Goal: Task Accomplishment & Management: Use online tool/utility

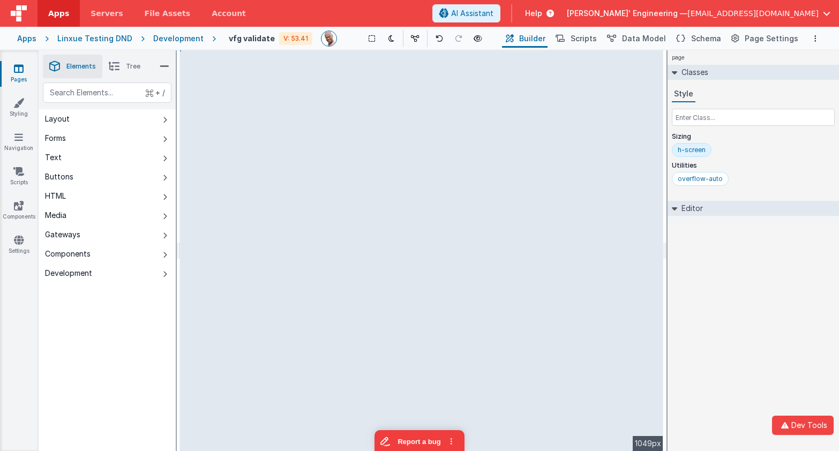
click at [707, 238] on div "page Classes Style Sizing h-screen Utilities overflow-auto Editor DEV: Focus DE…" at bounding box center [752, 250] width 171 height 401
click at [25, 248] on link "Settings" at bounding box center [18, 245] width 39 height 21
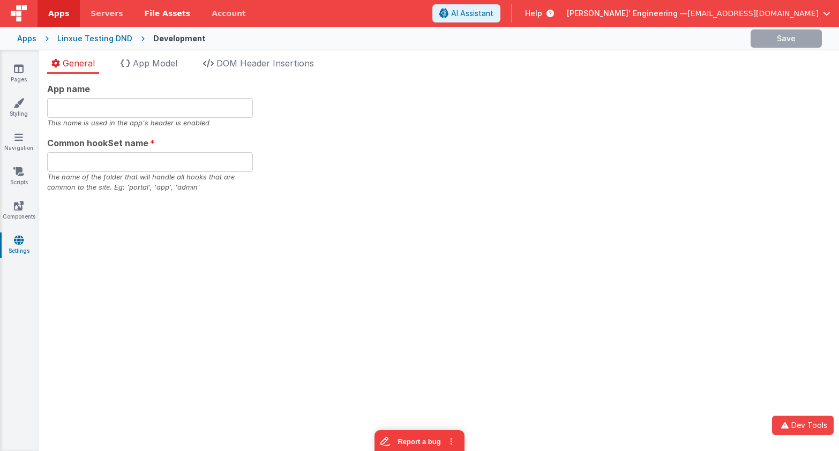
type input "app"
click at [459, 185] on div "App name This name is used in the app's header is enabled Common hookSet name a…" at bounding box center [438, 137] width 783 height 110
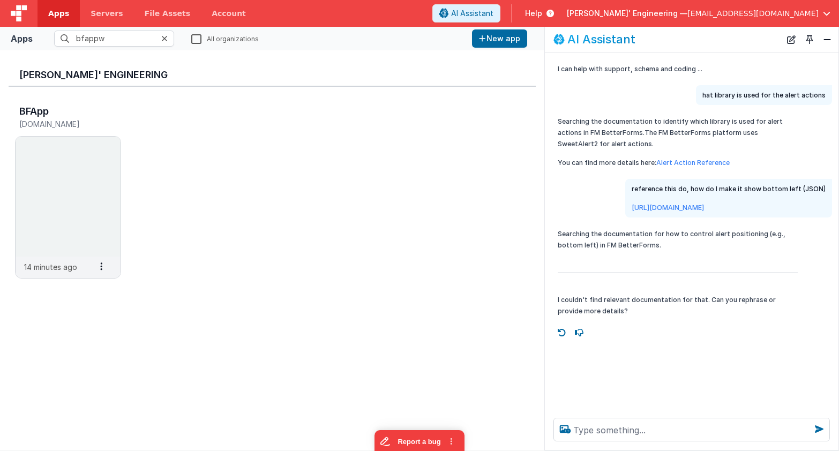
scroll to position [6, 0]
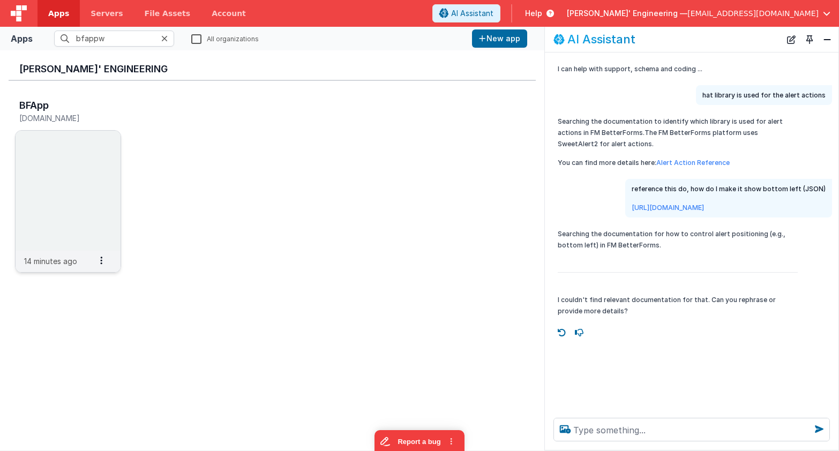
click at [72, 137] on img at bounding box center [68, 191] width 105 height 120
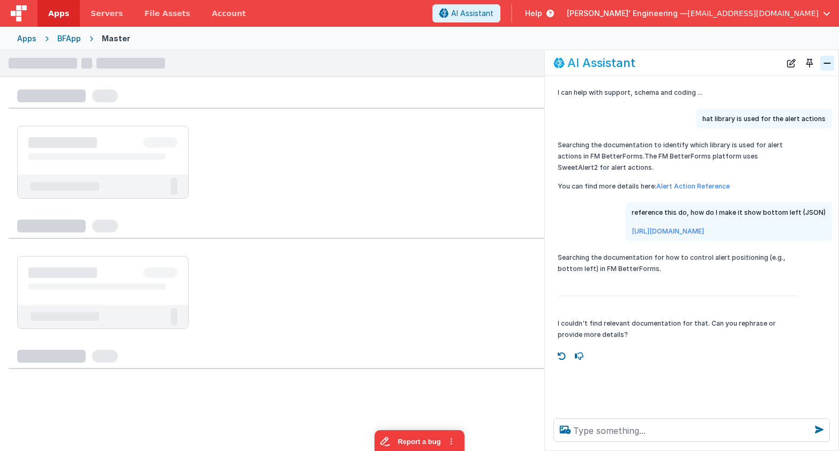
click at [827, 62] on button "Close" at bounding box center [827, 63] width 14 height 15
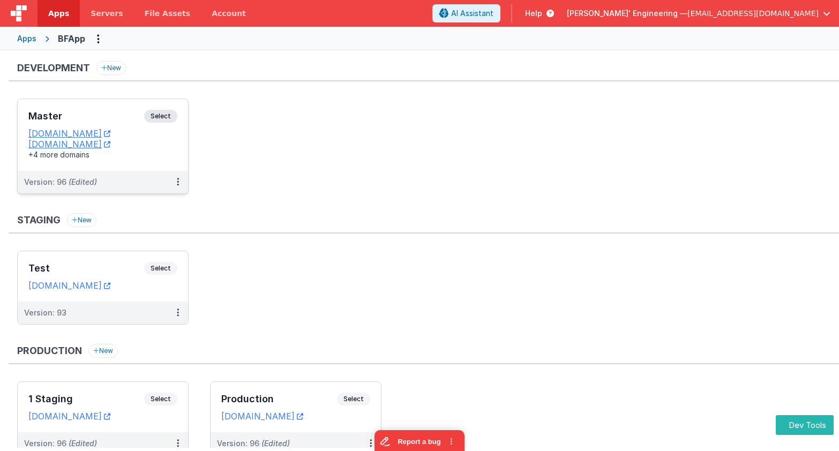
click at [108, 109] on div "Master Select URLs appdev.fmbetterforms.com c9dev.bfoperations.com +4 more doma…" at bounding box center [103, 135] width 170 height 72
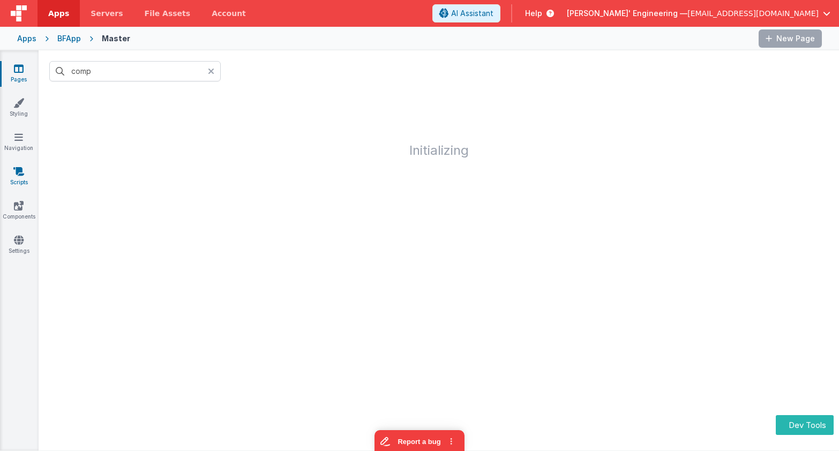
click at [14, 168] on icon at bounding box center [18, 171] width 11 height 11
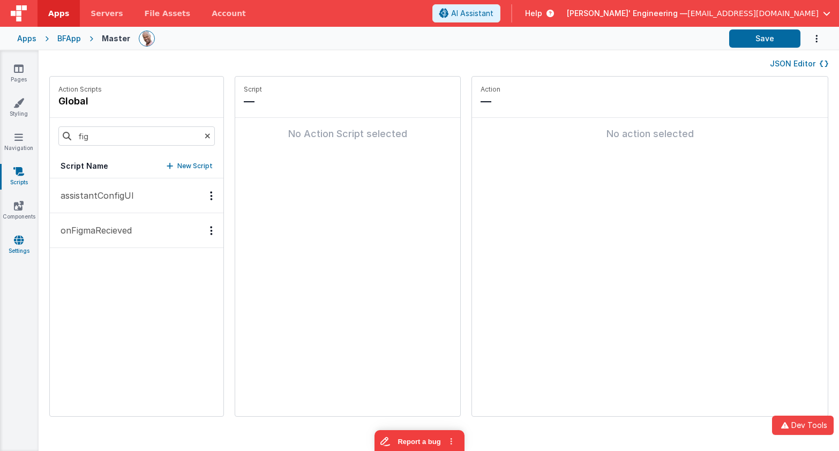
click at [18, 243] on icon at bounding box center [19, 240] width 10 height 11
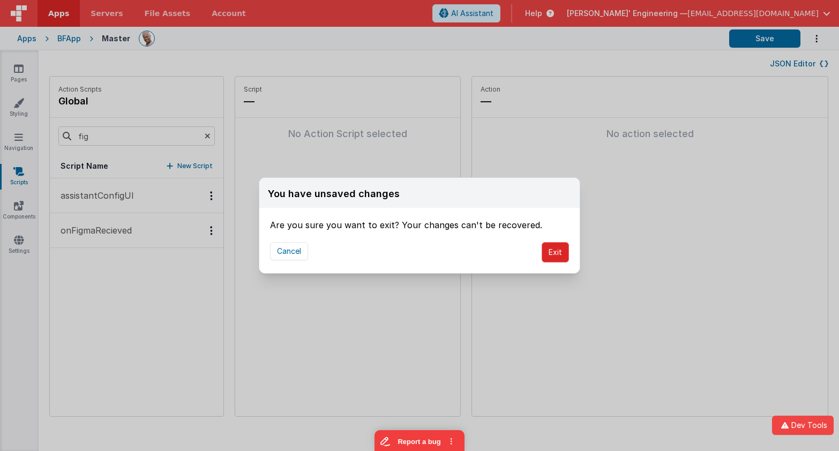
click at [547, 250] on button "Exit" at bounding box center [554, 252] width 27 height 20
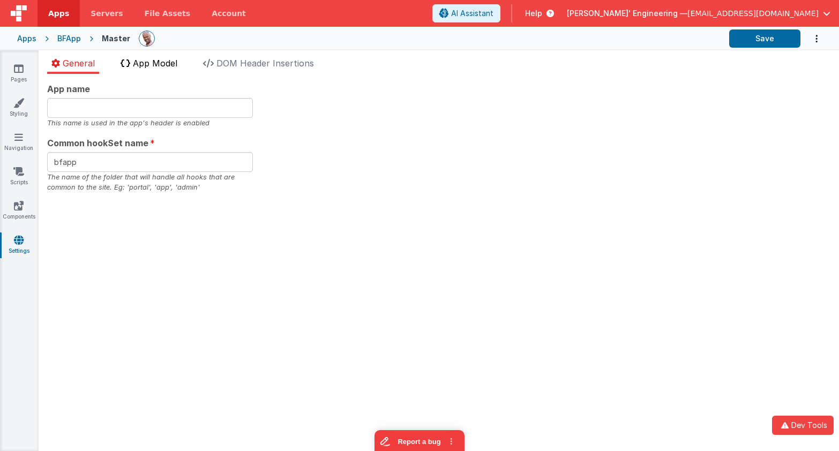
click at [158, 72] on li "App Model" at bounding box center [148, 65] width 65 height 17
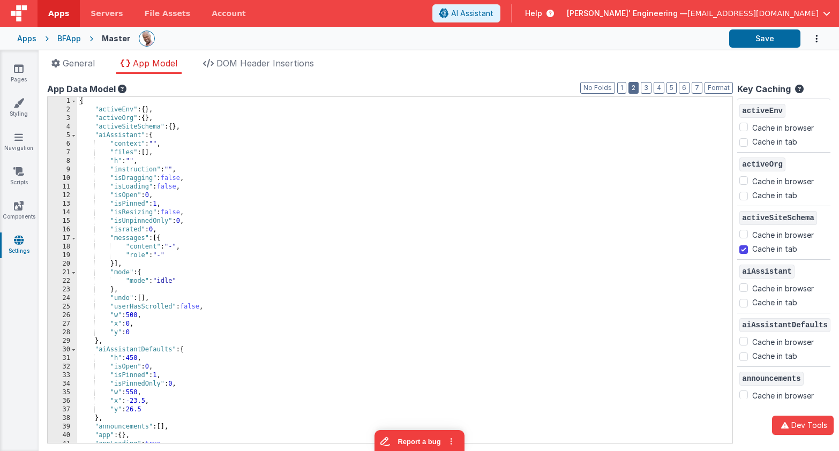
click at [634, 86] on button "2" at bounding box center [633, 88] width 10 height 12
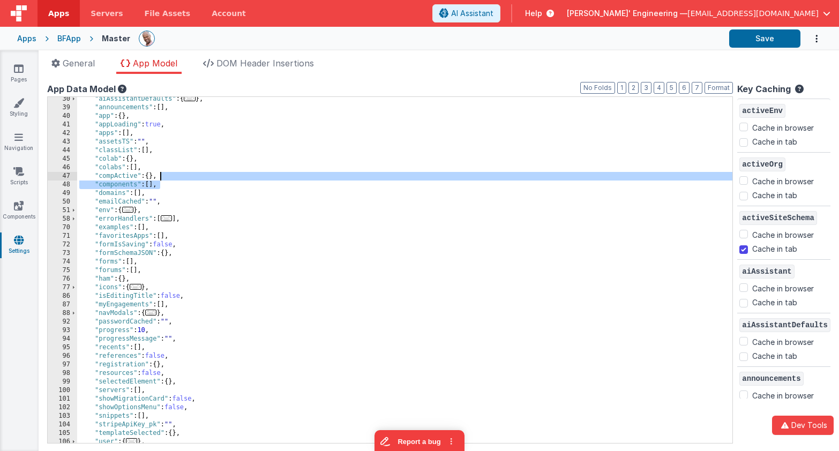
drag, startPoint x: 190, startPoint y: 189, endPoint x: 187, endPoint y: 178, distance: 10.4
click at [187, 178] on div ""aiAssistantDefaults" : { ... } , "announcements" : [ ] , "app" : { } , "appLoa…" at bounding box center [404, 276] width 655 height 363
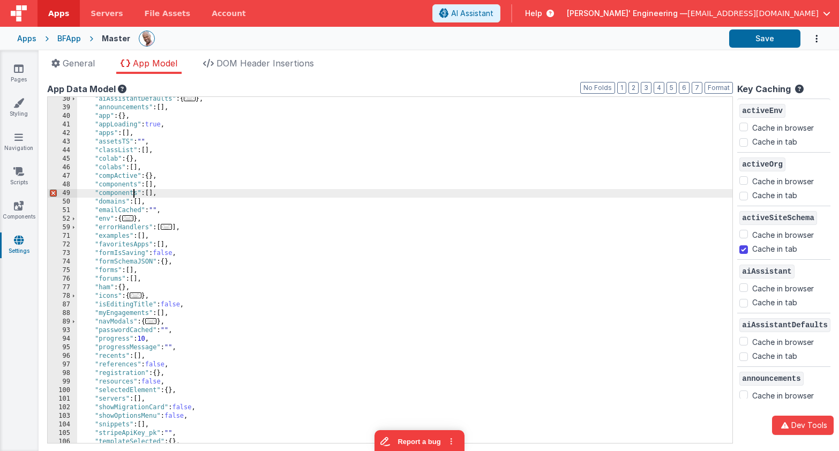
click at [133, 195] on div ""aiAssistantDefaults" : { ... } , "announcements" : [ ] , "app" : { } , "appLoa…" at bounding box center [404, 276] width 655 height 363
click at [137, 195] on div ""aiAssistantDefaults" : { ... } , "announcements" : [ ] , "app" : { } , "appLoa…" at bounding box center [404, 276] width 655 height 363
checkbox input "false"
checkbox input "true"
checkbox input "false"
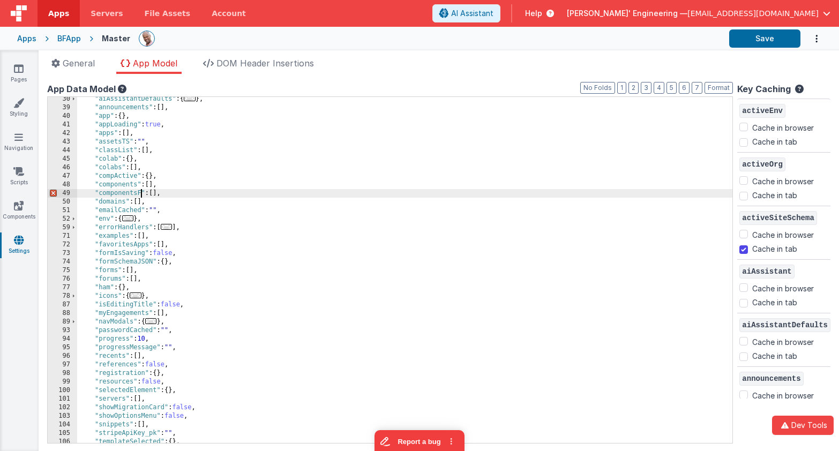
checkbox input "true"
checkbox input "false"
checkbox input "true"
checkbox input "false"
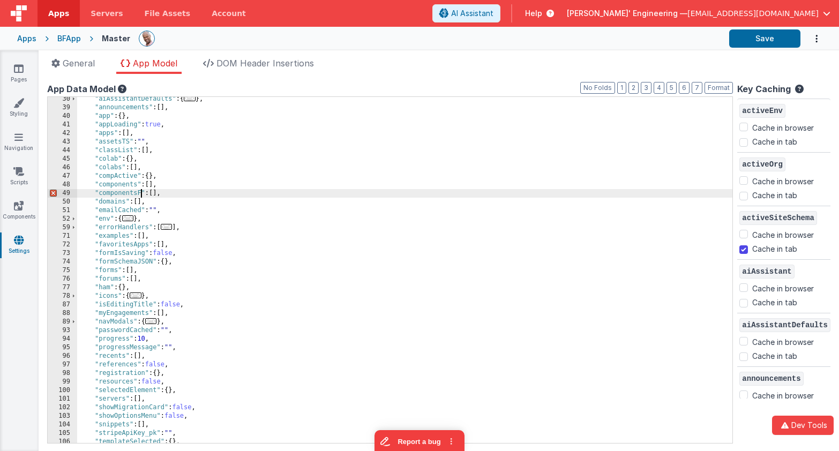
checkbox input "true"
checkbox input "false"
checkbox input "true"
checkbox input "false"
checkbox input "true"
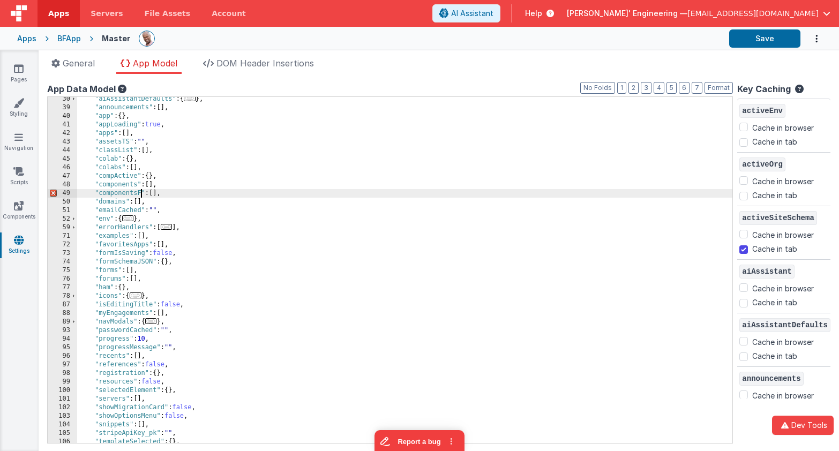
checkbox input "false"
checkbox input "true"
click at [216, 195] on div ""aiAssistantDefaults" : { ... } , "announcements" : [ ] , "app" : { } , "appLoa…" at bounding box center [404, 276] width 655 height 363
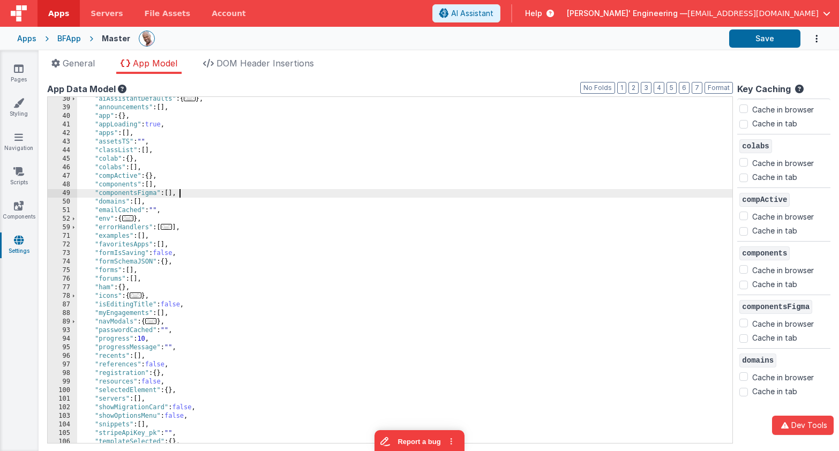
scroll to position [610, 0]
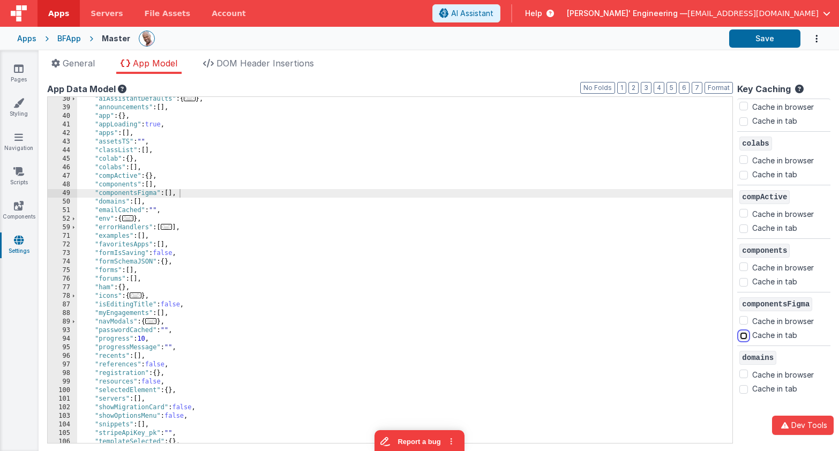
click at [747, 337] on input "Cache in tab" at bounding box center [743, 335] width 9 height 9
checkbox input "true"
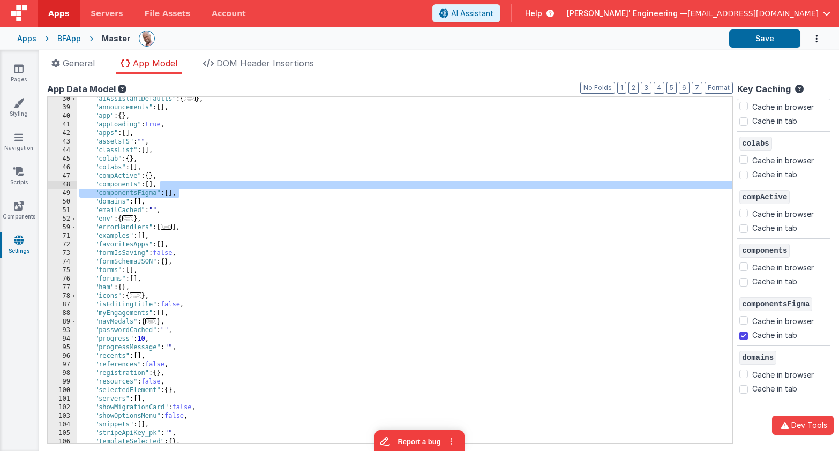
drag, startPoint x: 191, startPoint y: 193, endPoint x: 194, endPoint y: 187, distance: 6.5
click at [194, 187] on div ""aiAssistantDefaults" : { ... } , "announcements" : [ ] , "app" : { } , "appLoa…" at bounding box center [404, 276] width 655 height 363
click at [551, 47] on div at bounding box center [430, 38] width 582 height 18
drag, startPoint x: 218, startPoint y: 186, endPoint x: 212, endPoint y: 189, distance: 6.8
click at [218, 186] on div ""aiAssistantDefaults" : { ... } , "announcements" : [ ] , "app" : { } , "appLoa…" at bounding box center [404, 276] width 655 height 363
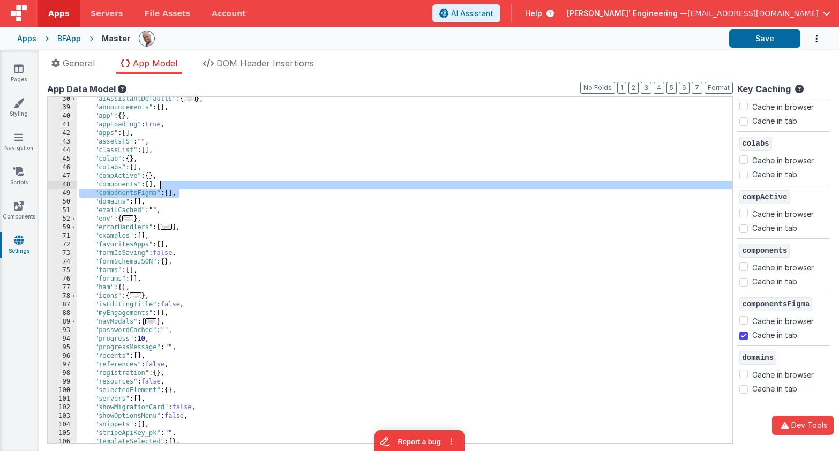
click at [208, 185] on div ""aiAssistantDefaults" : { ... } , "announcements" : [ ] , "app" : { } , "appLoa…" at bounding box center [404, 276] width 655 height 363
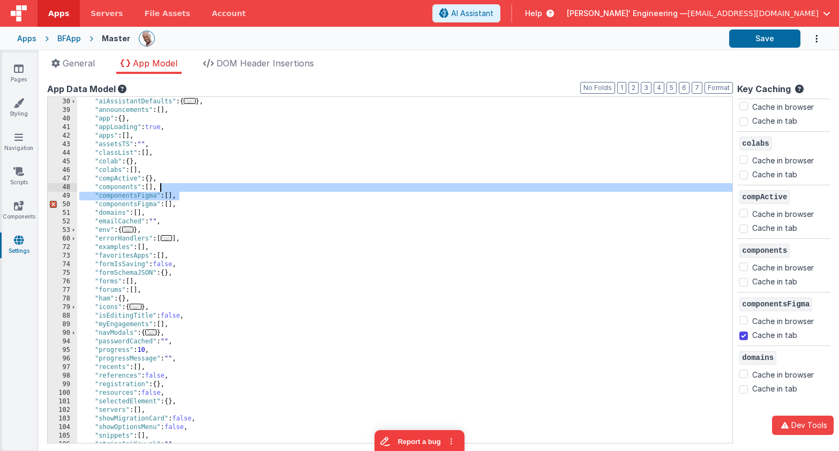
click at [142, 202] on div ""aiAssistant" : { ... } , "aiAssistantDefaults" : { ... } , "announcements" : […" at bounding box center [404, 270] width 655 height 363
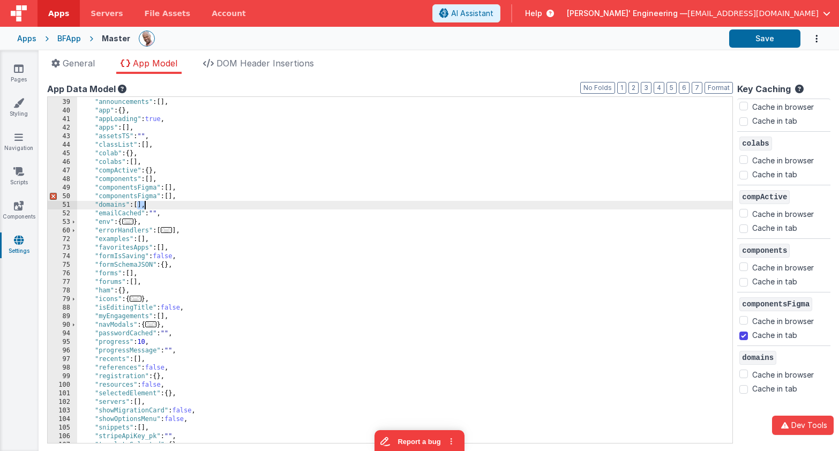
click at [142, 202] on div ""aiAssistantDefaults" : { ... } , "announcements" : [ ] , "app" : { } , "appLoa…" at bounding box center [404, 270] width 655 height 363
click at [135, 199] on div ""aiAssistantDefaults" : { ... } , "announcements" : [ ] , "app" : { } , "appLoa…" at bounding box center [404, 273] width 655 height 363
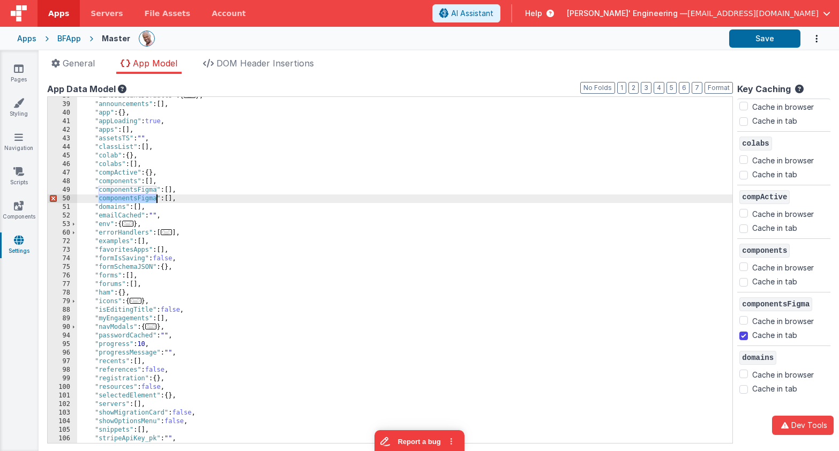
checkbox input "false"
checkbox input "true"
checkbox input "false"
checkbox input "true"
checkbox input "false"
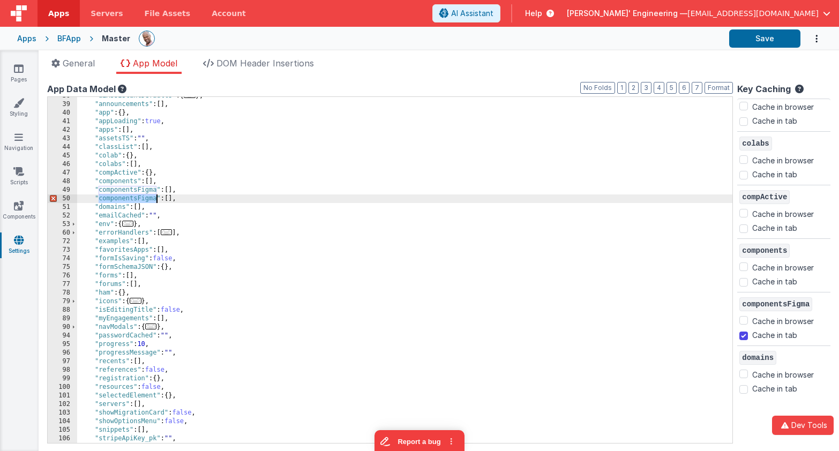
checkbox input "false"
checkbox input "true"
checkbox input "false"
checkbox input "true"
checkbox input "false"
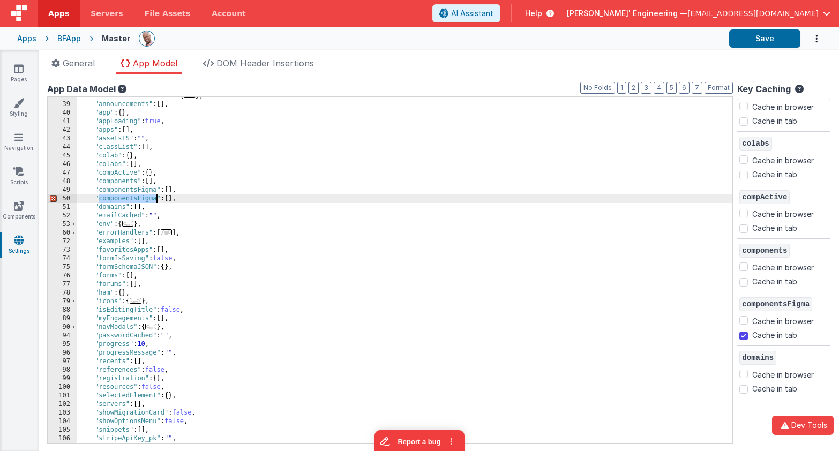
checkbox input "true"
checkbox input "false"
checkbox input "true"
checkbox input "false"
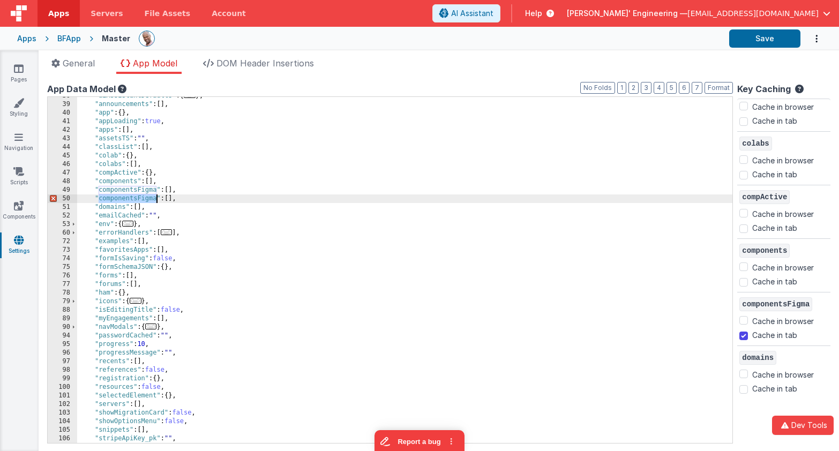
checkbox input "true"
click at [246, 194] on div ""aiAssistantDefaults" : { ... } , "announcements" : [ ] , "app" : { } , "appLoa…" at bounding box center [404, 273] width 655 height 363
click at [757, 39] on button "Save" at bounding box center [764, 38] width 71 height 18
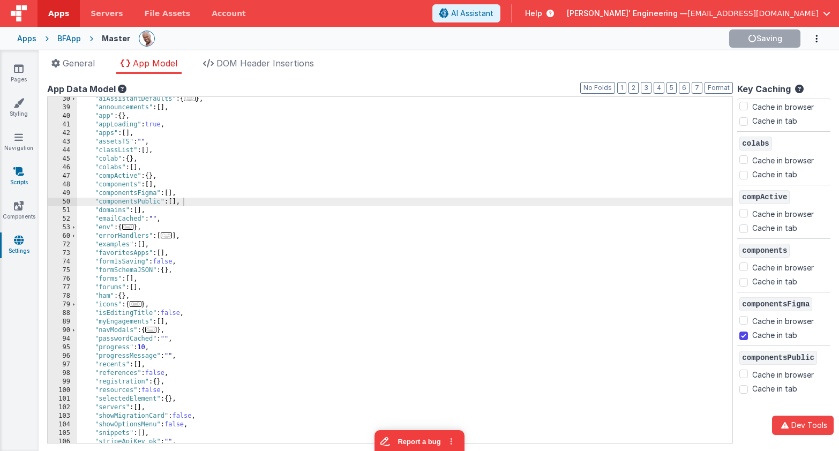
click at [19, 178] on link "Scripts" at bounding box center [18, 176] width 39 height 21
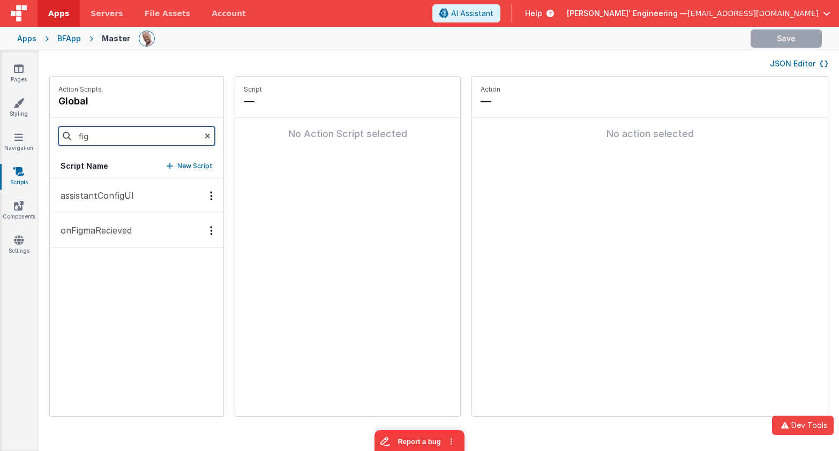
drag, startPoint x: 100, startPoint y: 131, endPoint x: 64, endPoint y: 130, distance: 36.4
click at [64, 130] on div "fig" at bounding box center [137, 136] width 174 height 36
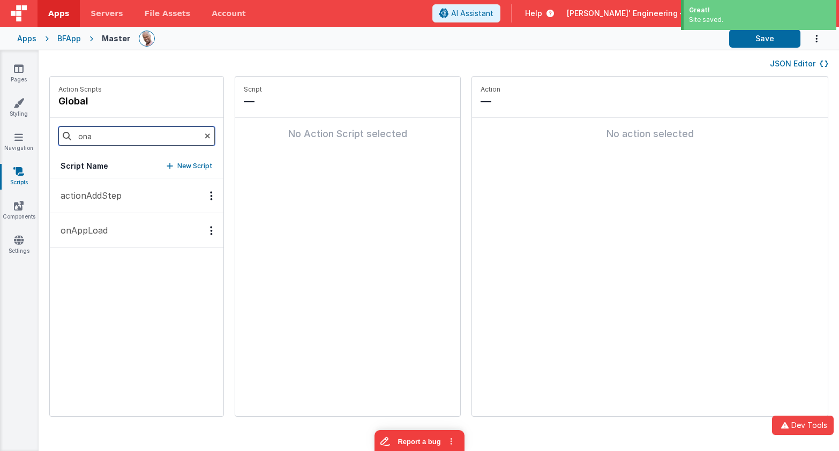
type input "ona"
click at [114, 238] on button "onAppLoad" at bounding box center [137, 230] width 174 height 35
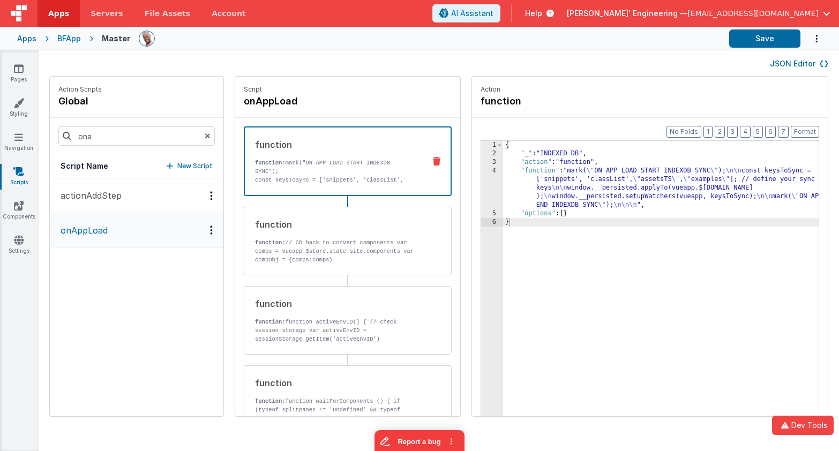
click at [372, 149] on div "function" at bounding box center [335, 144] width 161 height 13
click at [613, 200] on div "{ "_" : "INDEXED DB" , "action" : "function" , "function" : "mark( \" ON APP LO…" at bounding box center [676, 304] width 347 height 326
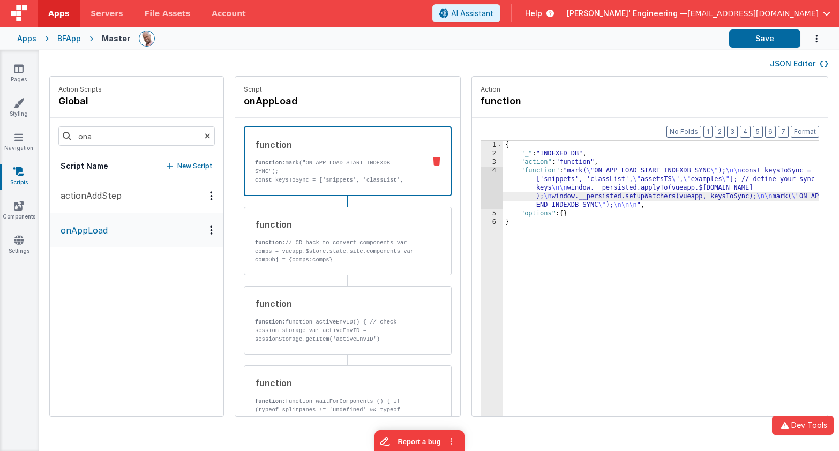
click at [481, 176] on div "4" at bounding box center [492, 188] width 22 height 43
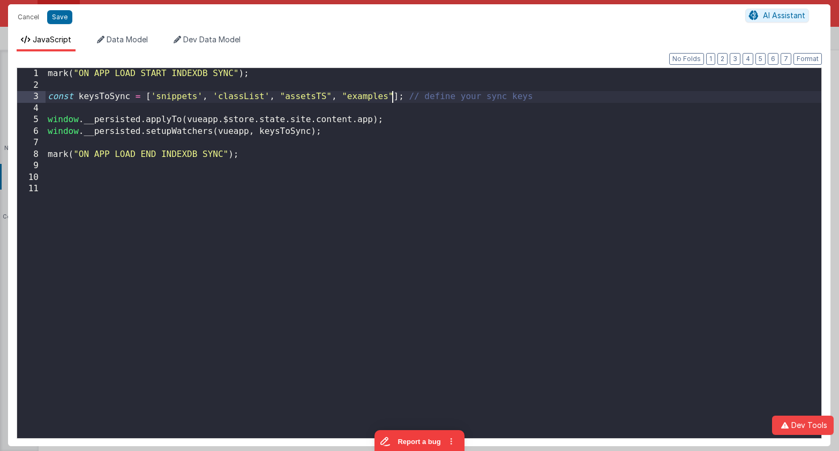
drag, startPoint x: 393, startPoint y: 98, endPoint x: 428, endPoint y: 103, distance: 35.7
click at [393, 98] on div "mark ( "ON APP LOAD START INDEXDB SYNC" ) ; const keysToSync = [ 'snippets' , '…" at bounding box center [433, 264] width 775 height 392
paste textarea
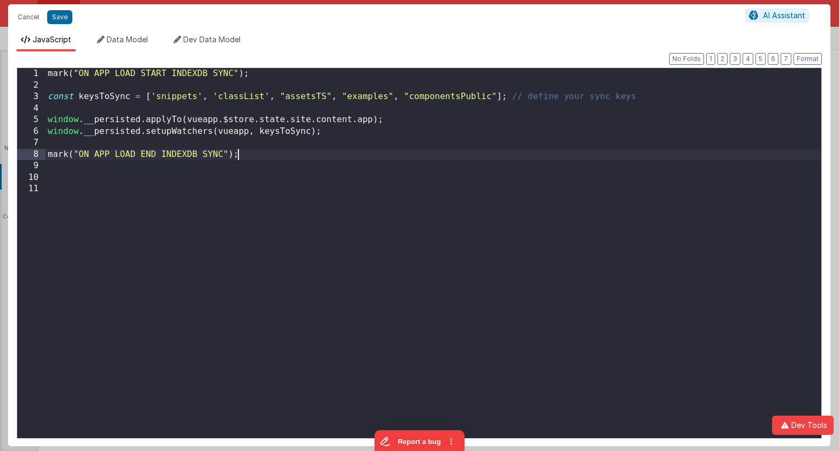
click at [288, 156] on div "mark ( "ON APP LOAD START INDEXDB SYNC" ) ; const keysToSync = [ 'snippets' , '…" at bounding box center [433, 264] width 775 height 392
click at [65, 17] on button "Save" at bounding box center [59, 17] width 25 height 14
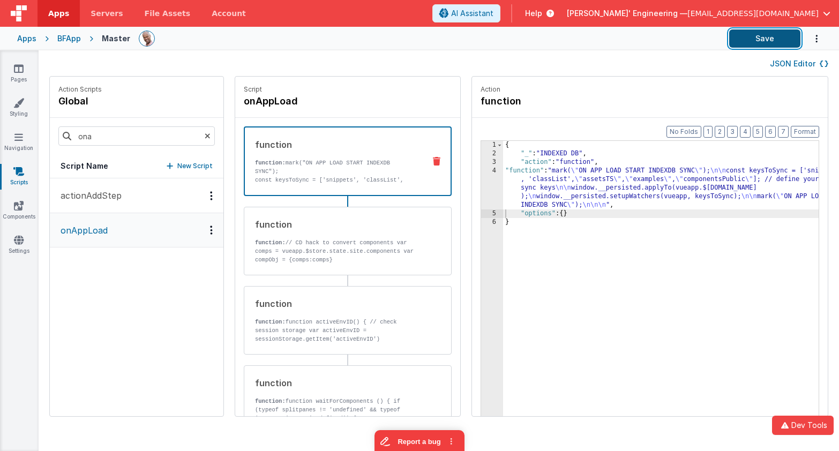
click at [764, 40] on button "Save" at bounding box center [764, 38] width 71 height 18
drag, startPoint x: 114, startPoint y: 134, endPoint x: 52, endPoint y: 129, distance: 62.4
click at [52, 129] on div "ona" at bounding box center [137, 136] width 174 height 36
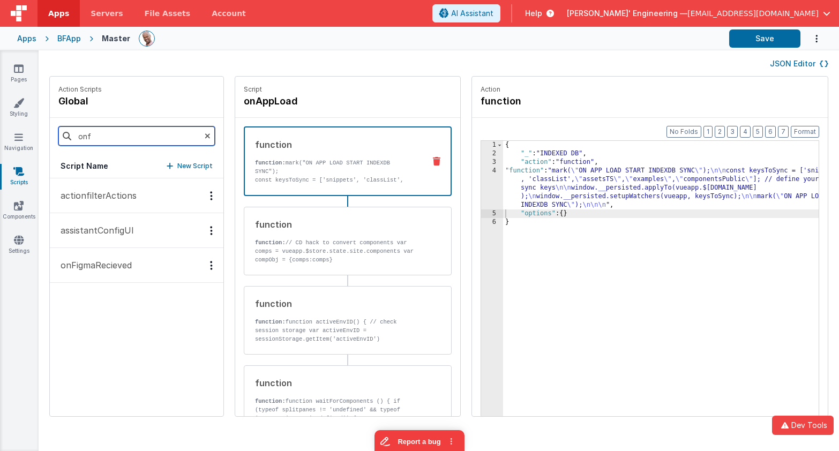
type input "onf"
click at [104, 273] on button "onFigmaRecieved" at bounding box center [137, 265] width 174 height 35
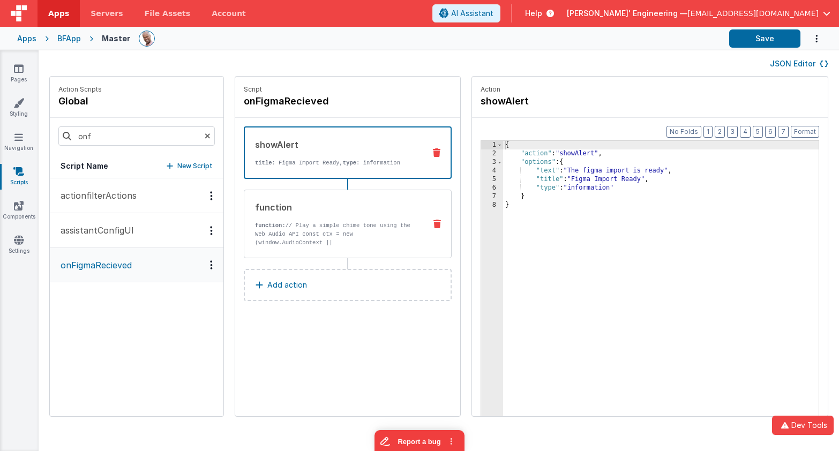
click at [311, 231] on p "function: // Play a simple chime tone using the Web Audio API const ctx = new (…" at bounding box center [336, 246] width 162 height 51
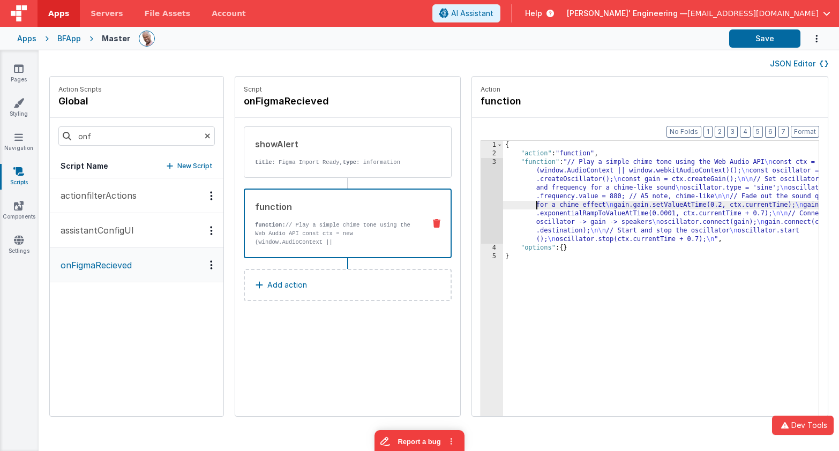
click at [503, 202] on div "{ "action" : "function" , "function" : "// Play a simple chime tone using the W…" at bounding box center [676, 304] width 347 height 326
click at [481, 191] on div "3" at bounding box center [492, 201] width 22 height 86
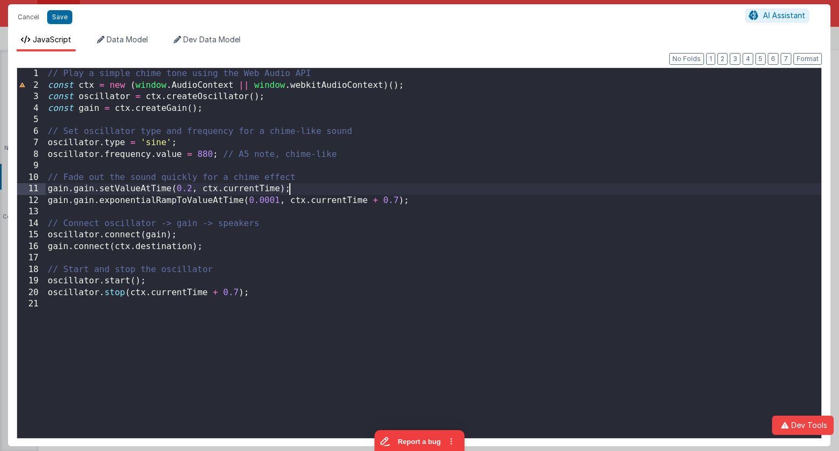
click at [457, 191] on div "// Play a simple chime tone using the Web Audio API const ctx = new ( window . …" at bounding box center [433, 264] width 775 height 393
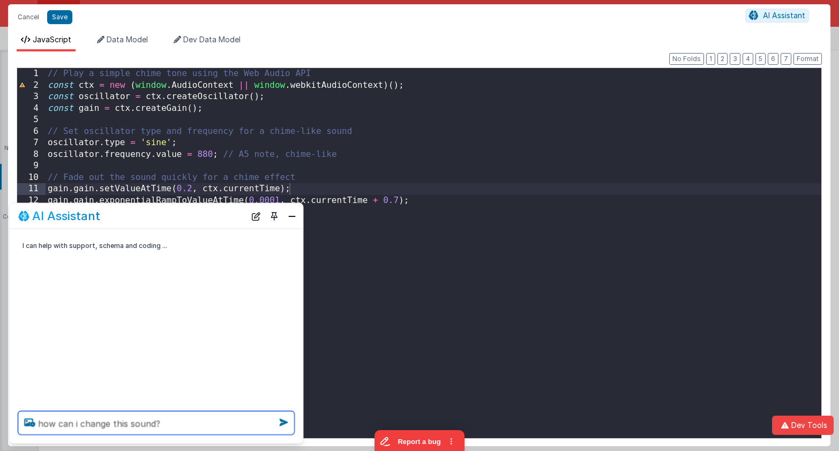
type textarea "how can i change this sound?"
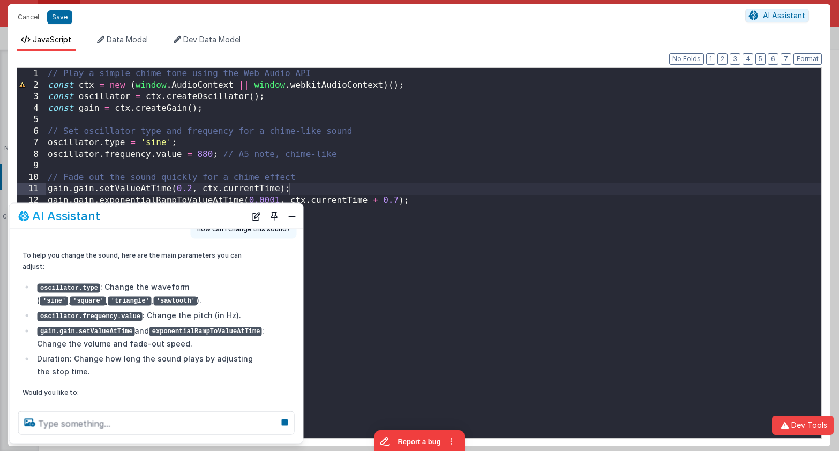
scroll to position [50, 0]
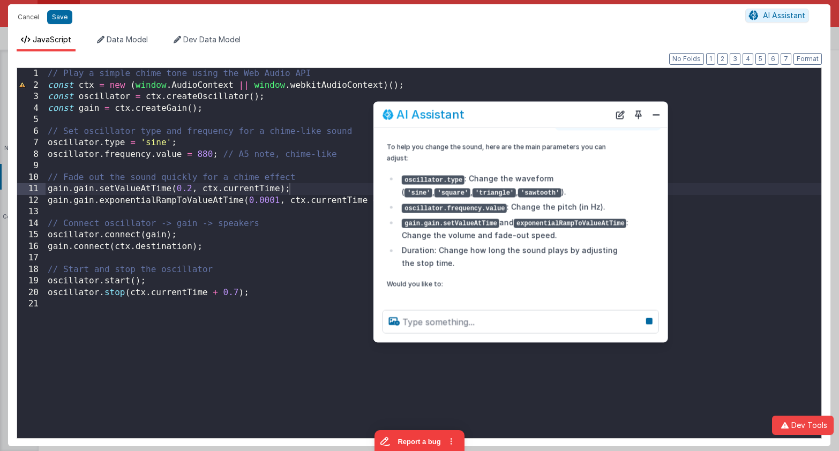
drag, startPoint x: 204, startPoint y: 223, endPoint x: 569, endPoint y: 122, distance: 379.1
click at [569, 122] on div "AI Assistant" at bounding box center [520, 114] width 293 height 25
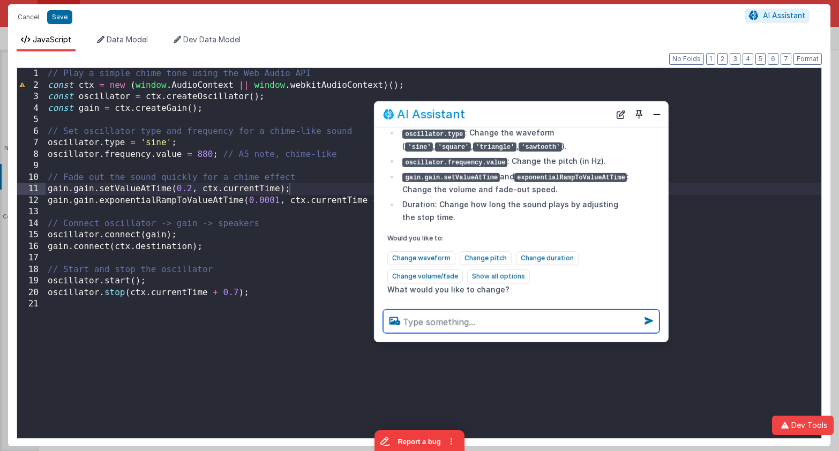
scroll to position [116, 0]
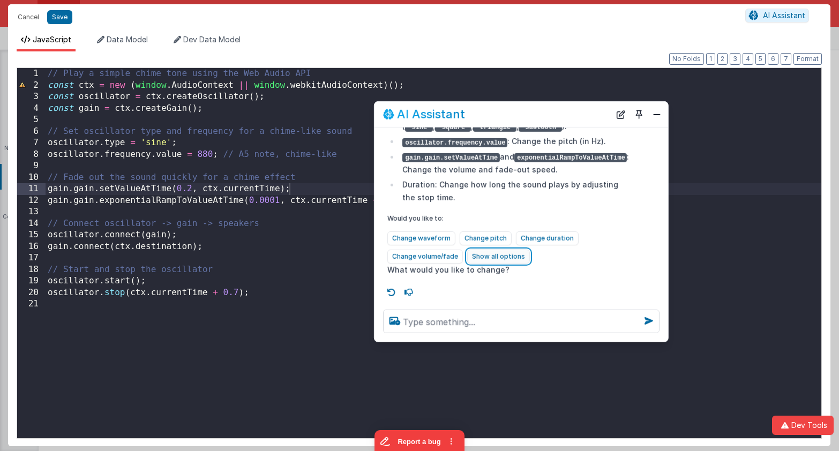
click at [476, 256] on button "Show all options" at bounding box center [498, 257] width 63 height 14
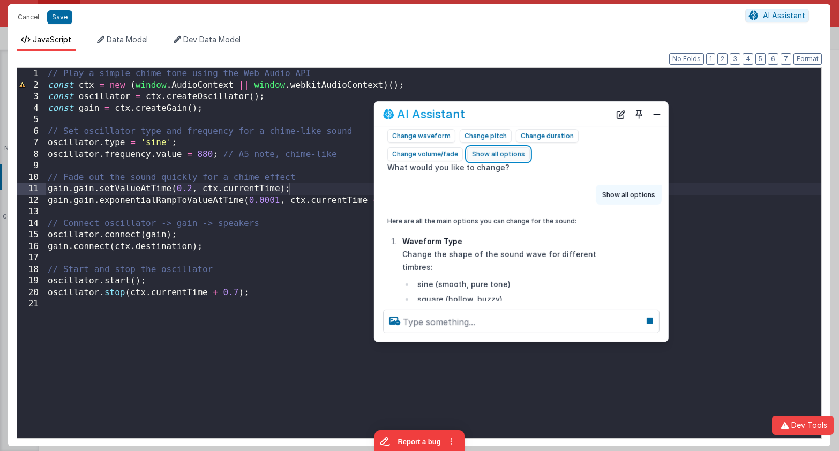
scroll to position [218, 0]
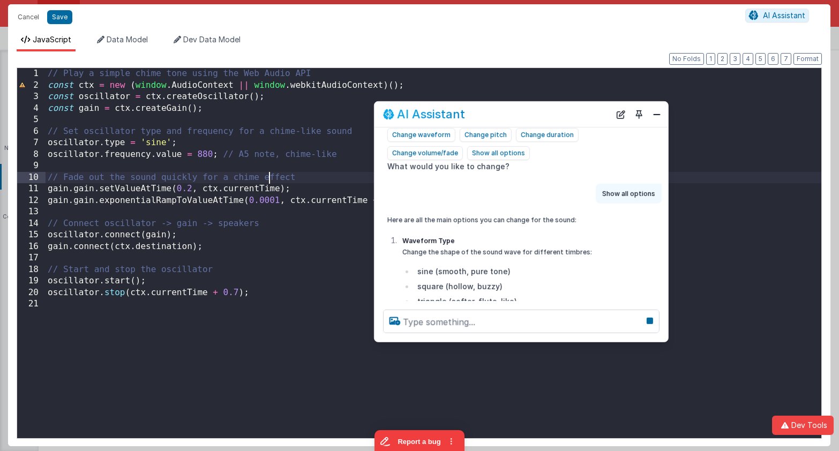
click at [267, 182] on div "// Play a simple chime tone using the Web Audio API const ctx = new ( window . …" at bounding box center [433, 264] width 775 height 393
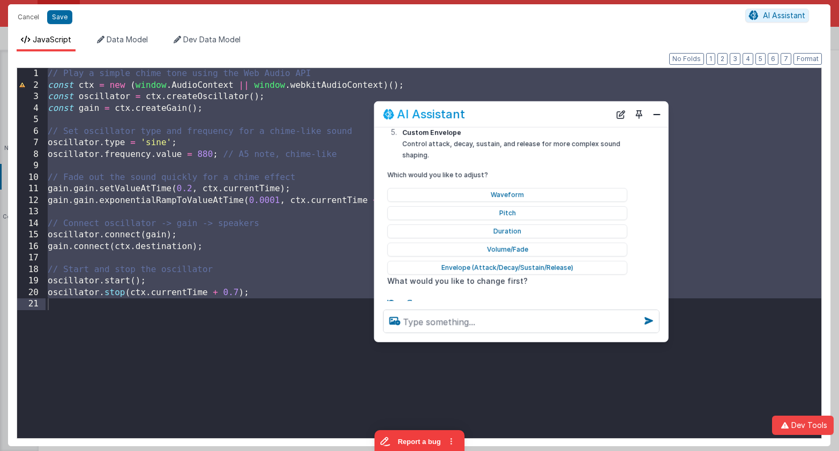
scroll to position [531, 0]
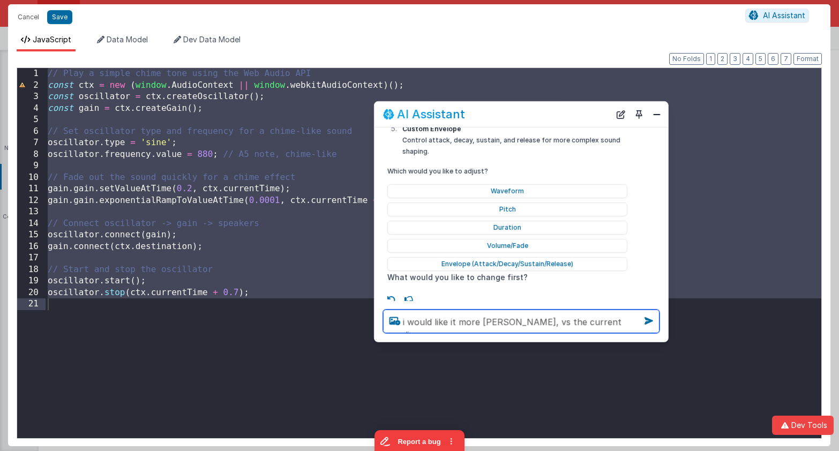
type textarea "i would like it more bong-bing, vs the current ding"
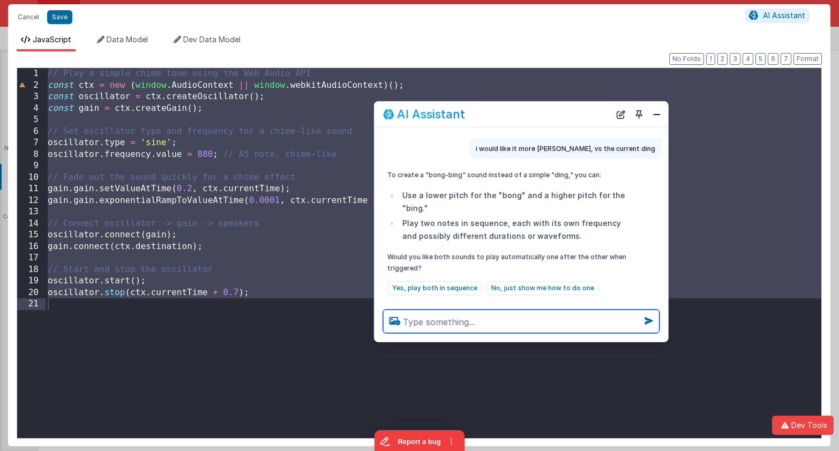
scroll to position [706, 0]
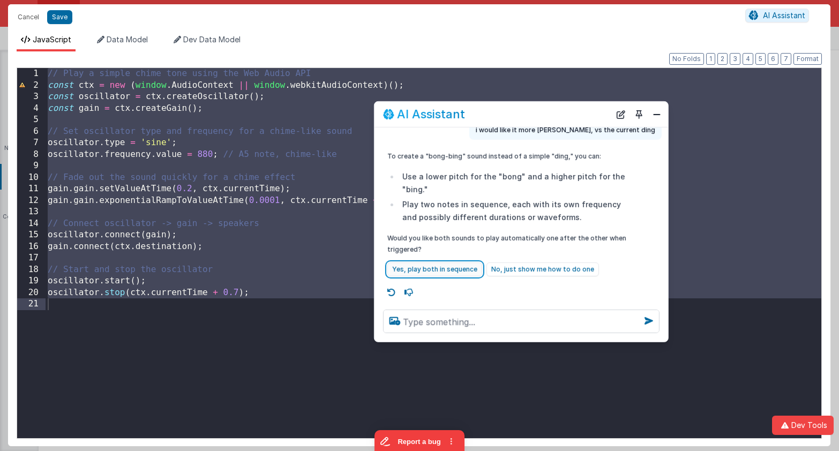
click at [462, 269] on button "Yes, play both in sequence" at bounding box center [434, 269] width 95 height 14
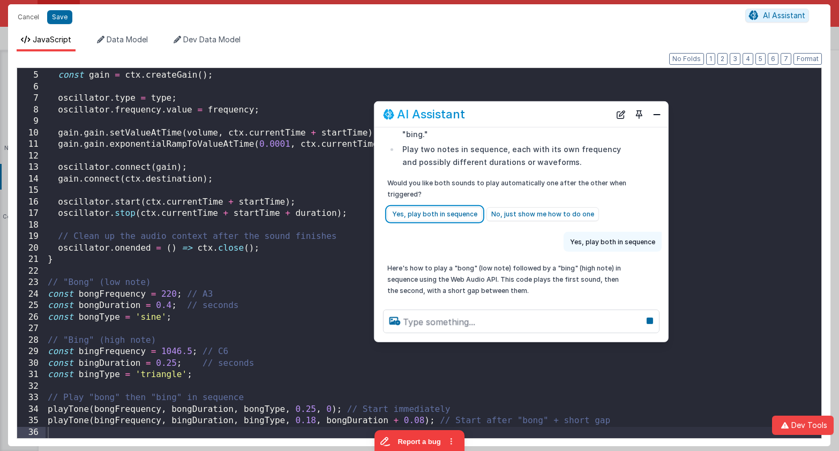
scroll to position [44, 0]
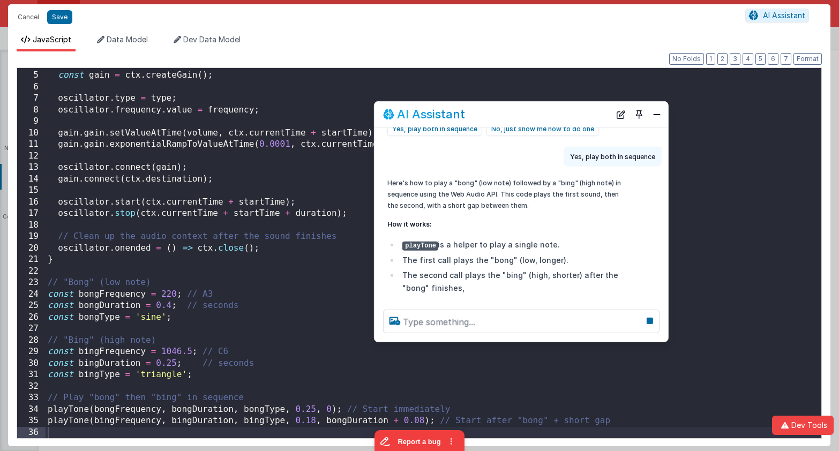
click at [260, 255] on div "const oscillator = ctx . createOscillator ( ) ; const gain = ctx . createGain (…" at bounding box center [433, 254] width 775 height 393
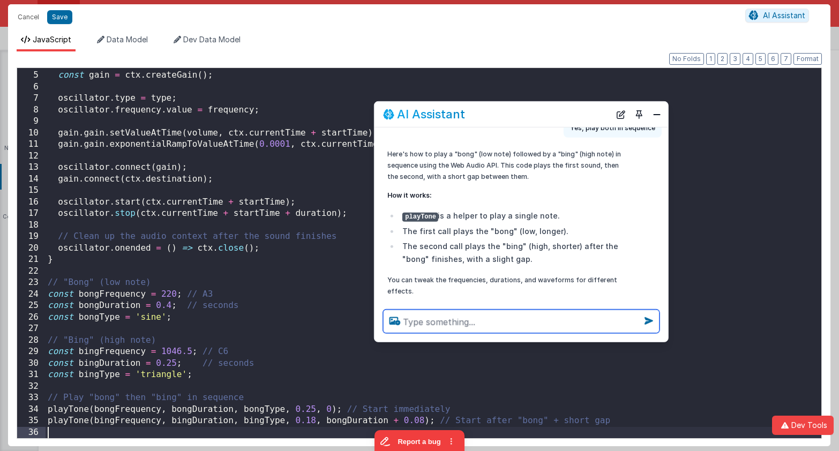
scroll to position [895, 0]
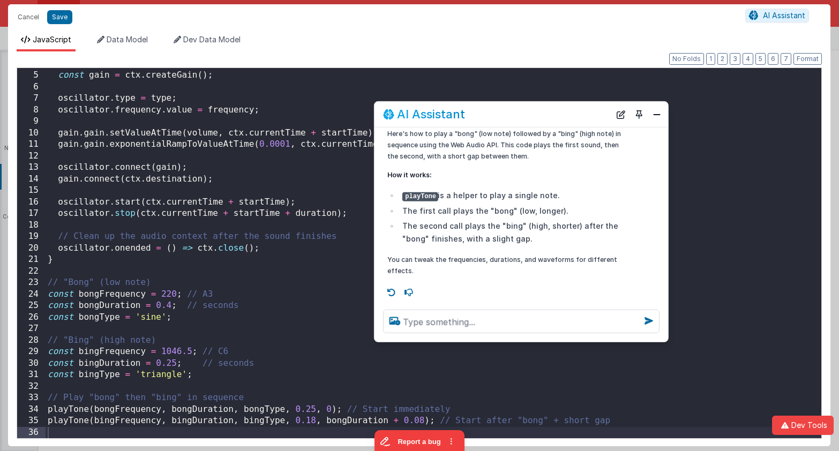
click at [261, 255] on div "const oscillator = ctx . createOscillator ( ) ; const gain = ctx . createGain (…" at bounding box center [433, 254] width 775 height 393
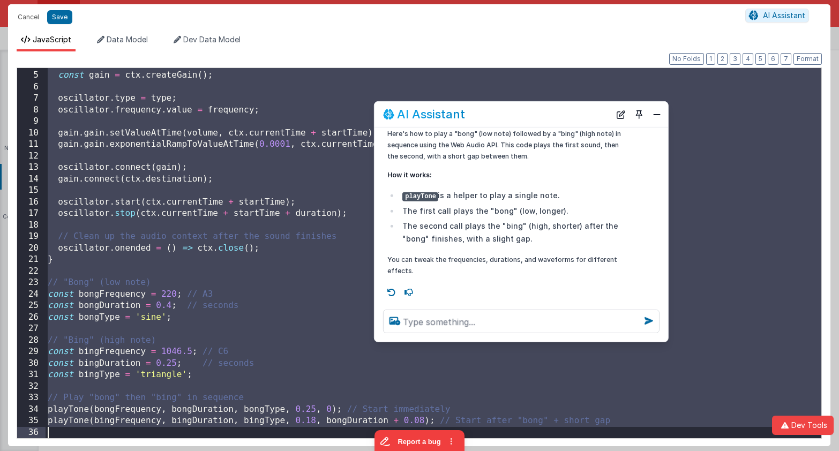
drag, startPoint x: 311, startPoint y: 424, endPoint x: 336, endPoint y: 424, distance: 25.2
click at [311, 424] on div "const oscillator = ctx . createOscillator ( ) ; const gain = ctx . createGain (…" at bounding box center [433, 254] width 775 height 393
click at [489, 322] on textarea at bounding box center [521, 322] width 276 height 24
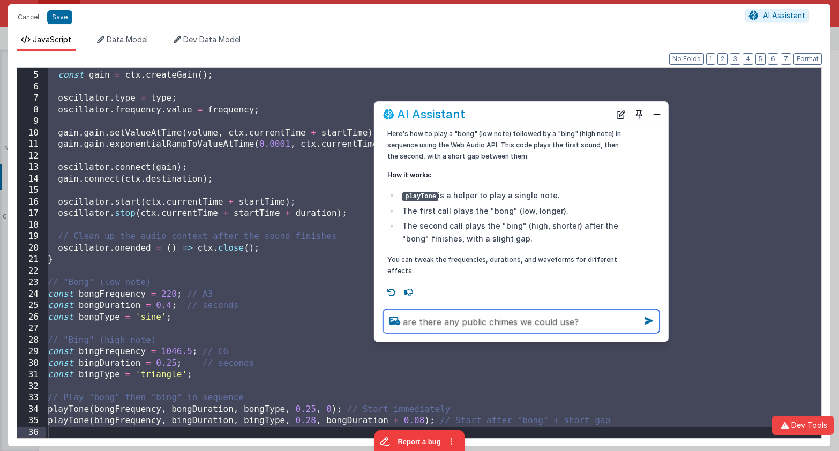
type textarea "are there any public chimes we could use?"
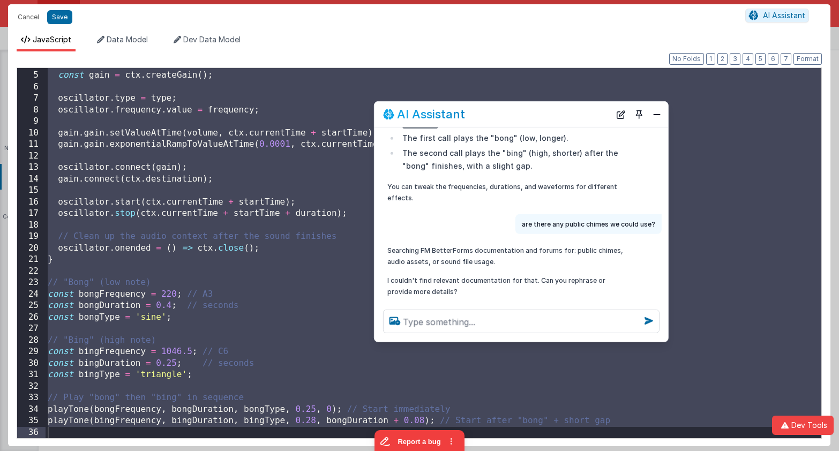
scroll to position [989, 0]
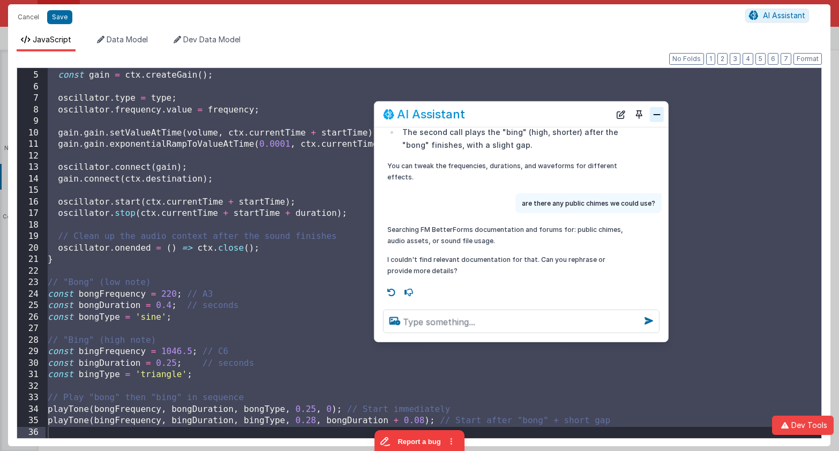
click at [659, 116] on button "Close" at bounding box center [657, 114] width 14 height 15
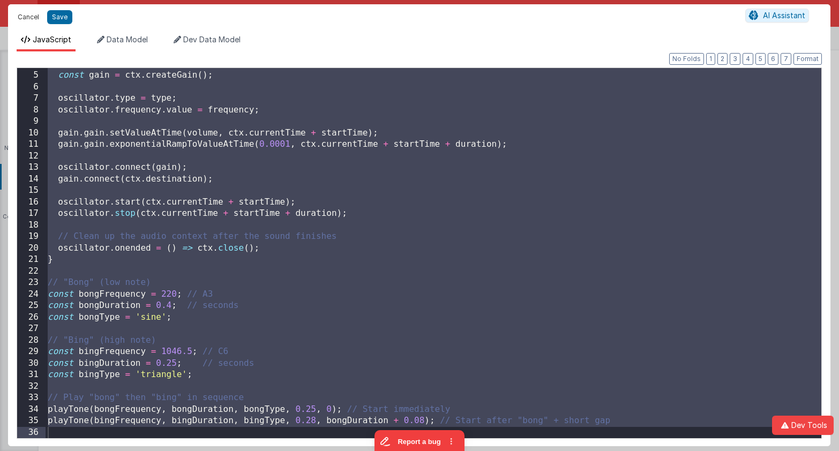
click at [26, 18] on button "Cancel" at bounding box center [28, 17] width 32 height 15
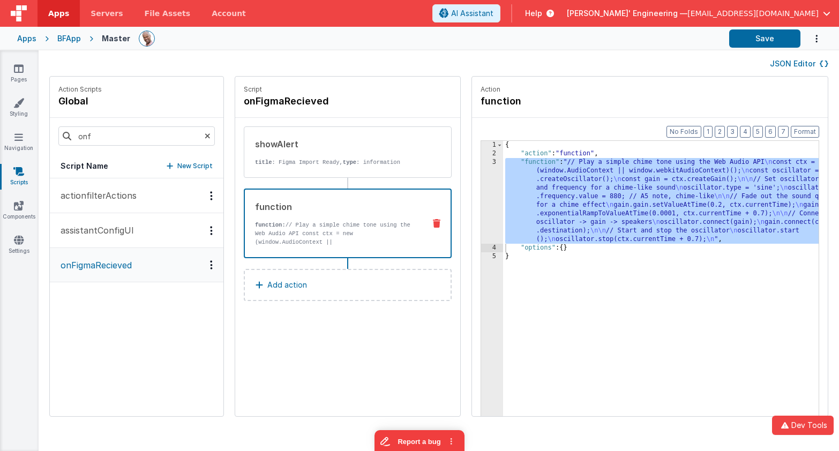
click at [317, 49] on div "Apps BFApp Master Save" at bounding box center [419, 39] width 839 height 24
click at [109, 140] on input "onf" at bounding box center [136, 135] width 156 height 19
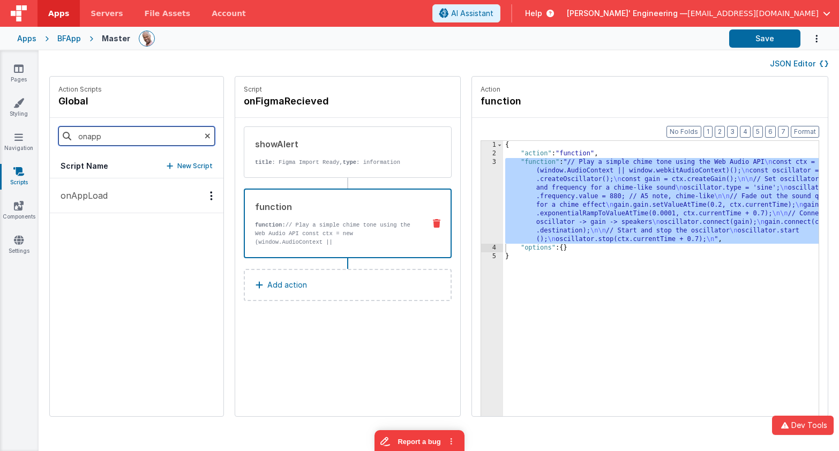
type input "onapp"
click at [102, 191] on p "onAppLoad" at bounding box center [81, 195] width 54 height 13
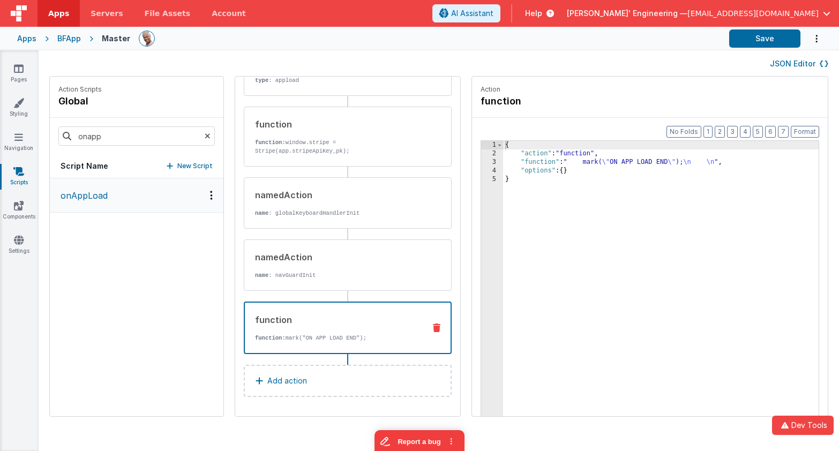
scroll to position [477, 0]
click at [307, 308] on div "function function: mark("ON APP LOAD END");" at bounding box center [348, 329] width 208 height 52
click at [303, 375] on button "Add action" at bounding box center [348, 382] width 208 height 32
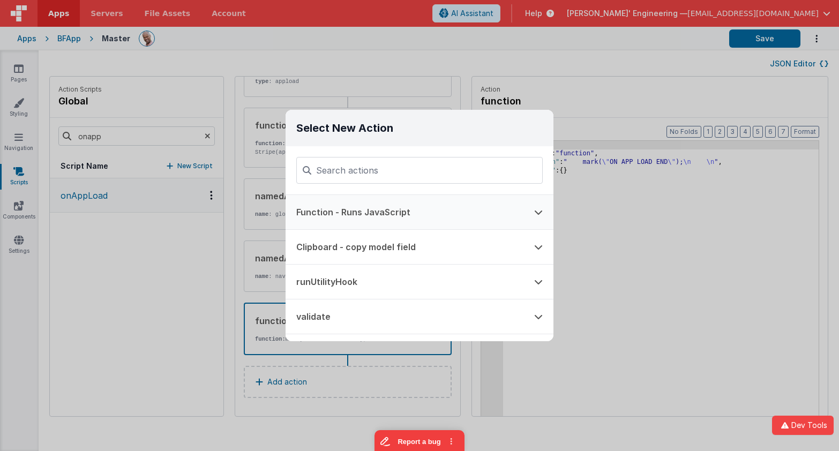
click at [419, 207] on button "Function - Runs JavaScript" at bounding box center [404, 212] width 238 height 34
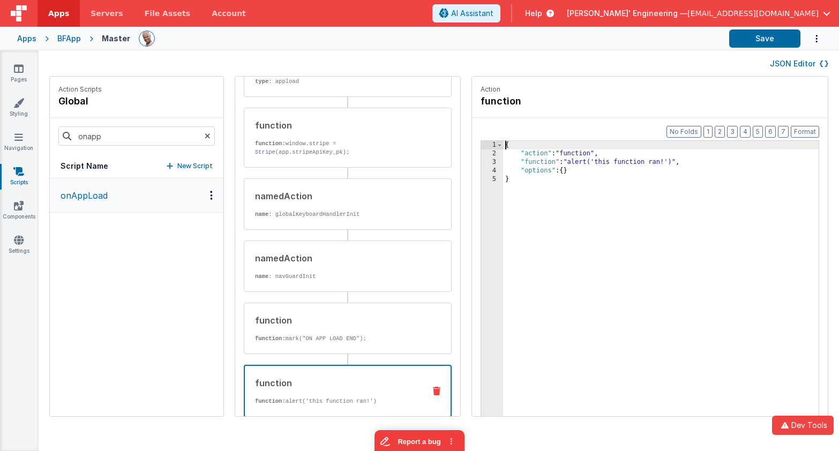
click at [481, 163] on div "3" at bounding box center [492, 162] width 22 height 9
click at [481, 160] on div "3" at bounding box center [492, 162] width 22 height 9
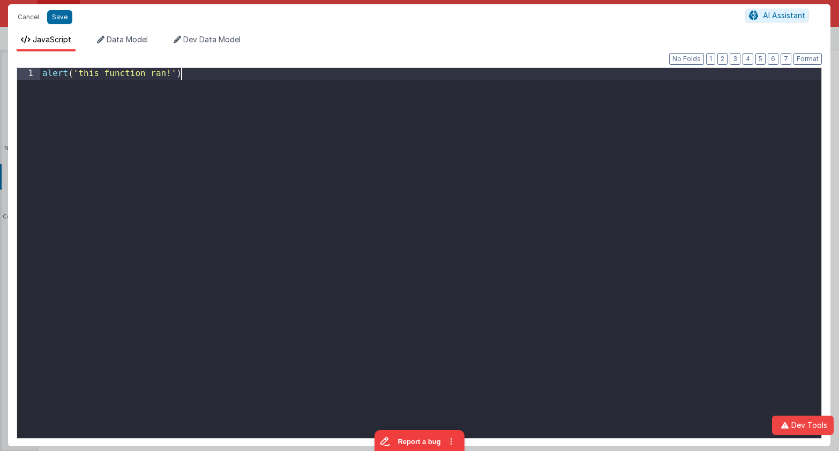
click at [459, 160] on div "alert ( 'this function ran!' )" at bounding box center [430, 264] width 781 height 393
drag, startPoint x: 459, startPoint y: 160, endPoint x: 12, endPoint y: -1, distance: 475.0
click at [12, 0] on div "Cancel Save AI Assistant JavaScript Data Model Dev Data Model Format 7 6 5 4 3 …" at bounding box center [419, 225] width 839 height 451
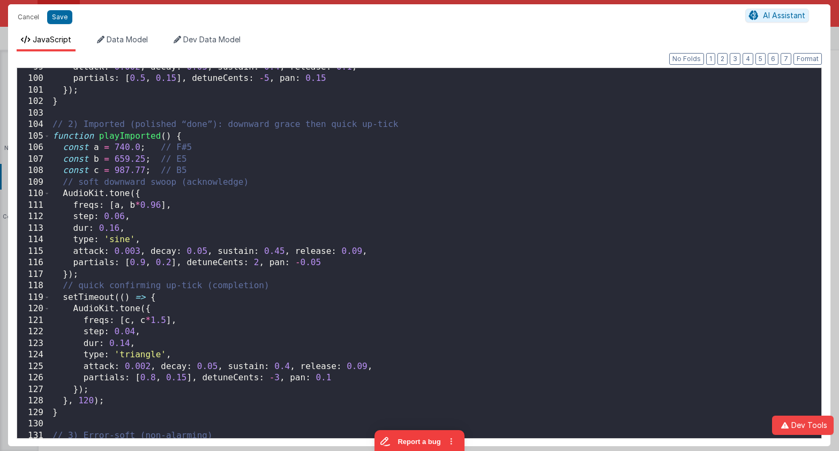
scroll to position [1132, 0]
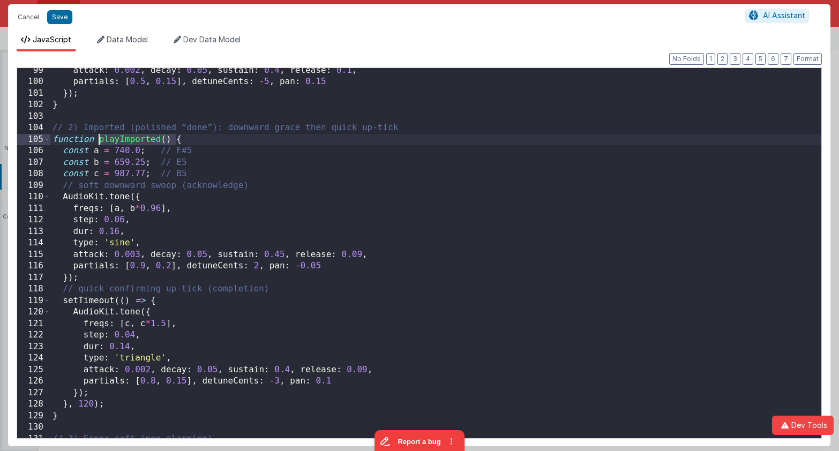
drag, startPoint x: 174, startPoint y: 141, endPoint x: 97, endPoint y: 139, distance: 76.6
click at [97, 139] on div "attack : 0.002 , decay : 0.05 , sustain : 0.4 , release : 0.1 , partials : [ 0.…" at bounding box center [435, 261] width 771 height 393
click at [63, 14] on button "Save" at bounding box center [59, 17] width 25 height 14
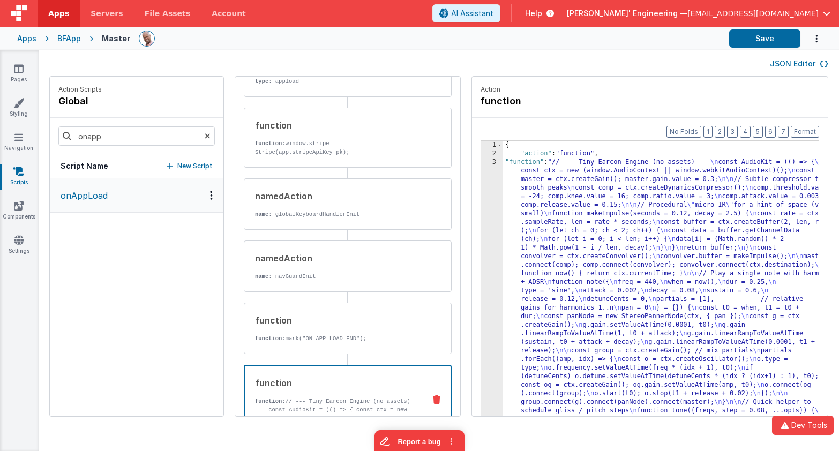
drag, startPoint x: 503, startPoint y: 186, endPoint x: 492, endPoint y: 184, distance: 11.4
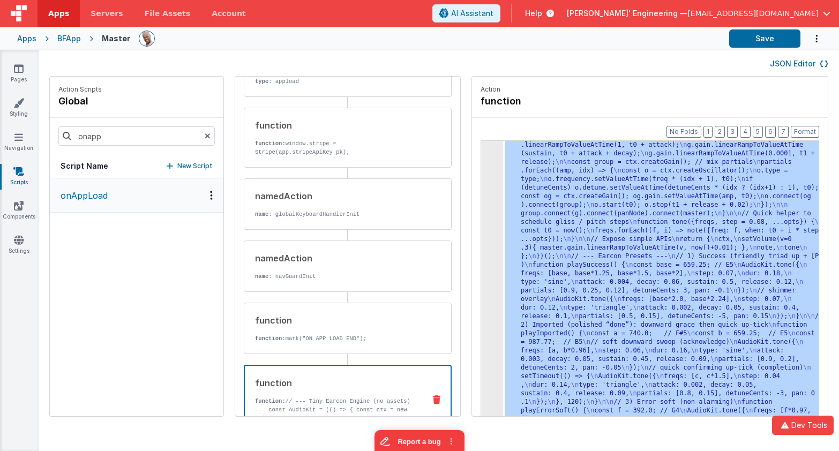
click at [481, 182] on div "3 4 5" at bounding box center [492, 363] width 22 height 788
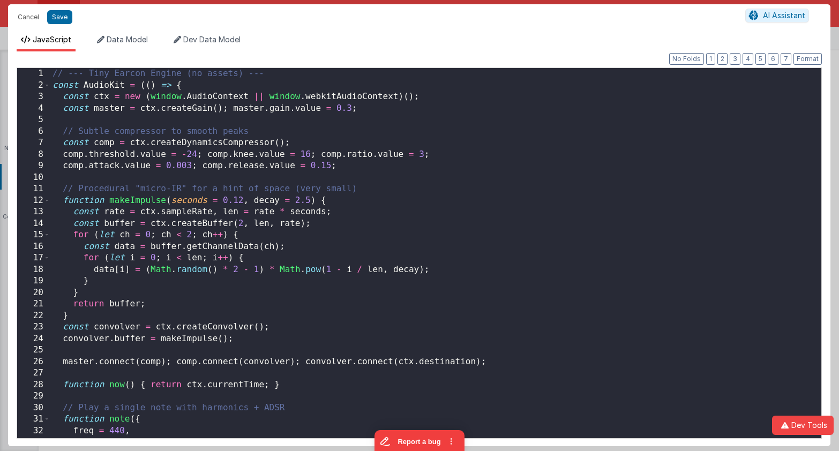
scroll to position [189, 0]
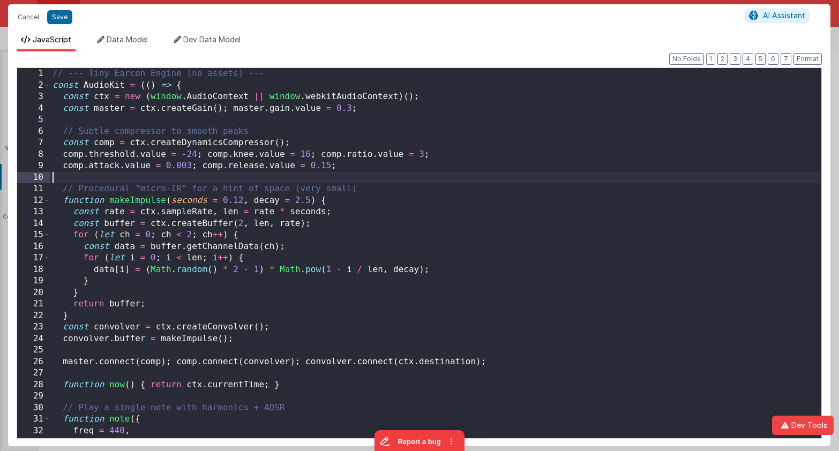
click at [455, 182] on div "// --- Tiny Earcon Engine (no assets) --- const AudioKit = (( ) => { const ctx …" at bounding box center [435, 264] width 771 height 393
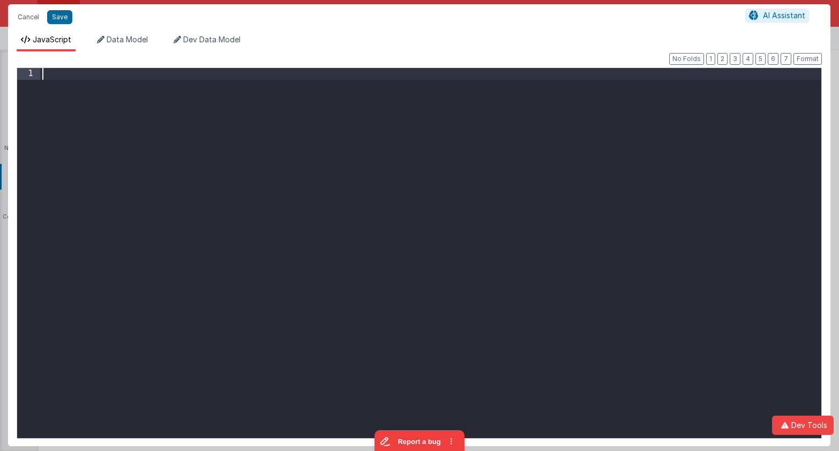
scroll to position [712, 0]
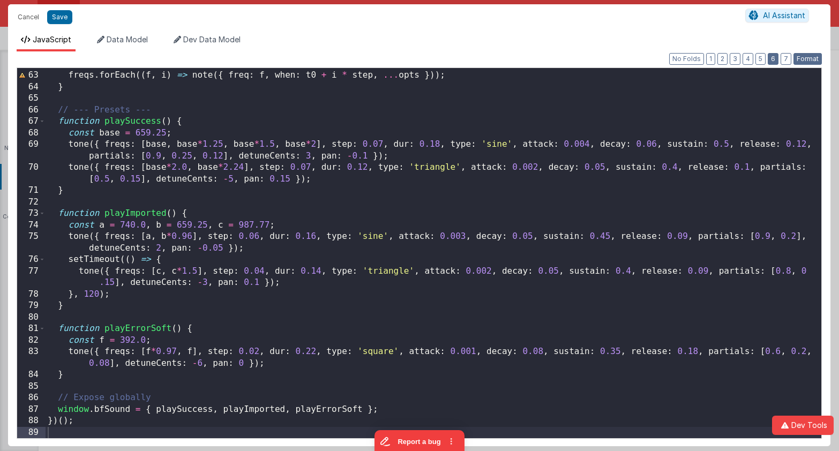
drag, startPoint x: 813, startPoint y: 59, endPoint x: 778, endPoint y: 62, distance: 34.9
click at [813, 59] on button "Format" at bounding box center [807, 59] width 28 height 12
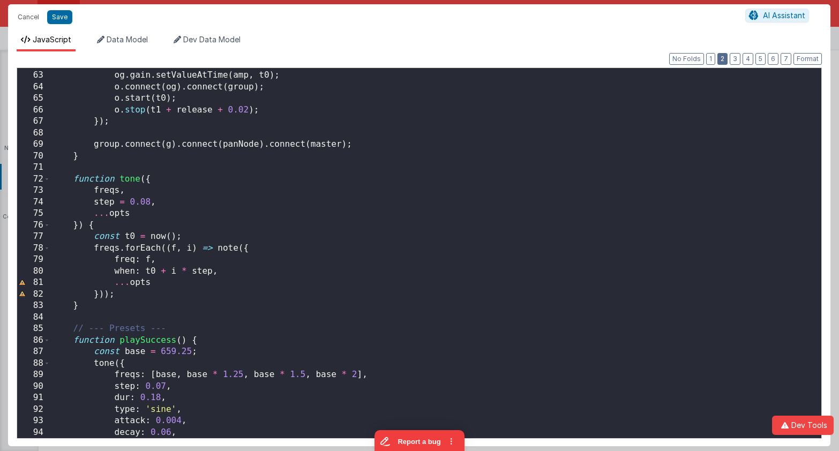
click at [723, 60] on button "2" at bounding box center [722, 59] width 10 height 12
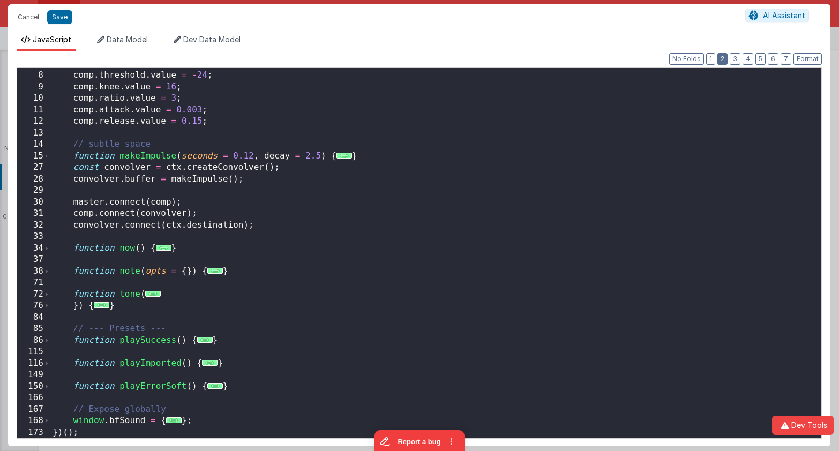
scroll to position [79, 0]
click at [210, 389] on span "..." at bounding box center [215, 386] width 16 height 6
click at [177, 421] on span "..." at bounding box center [174, 420] width 16 height 6
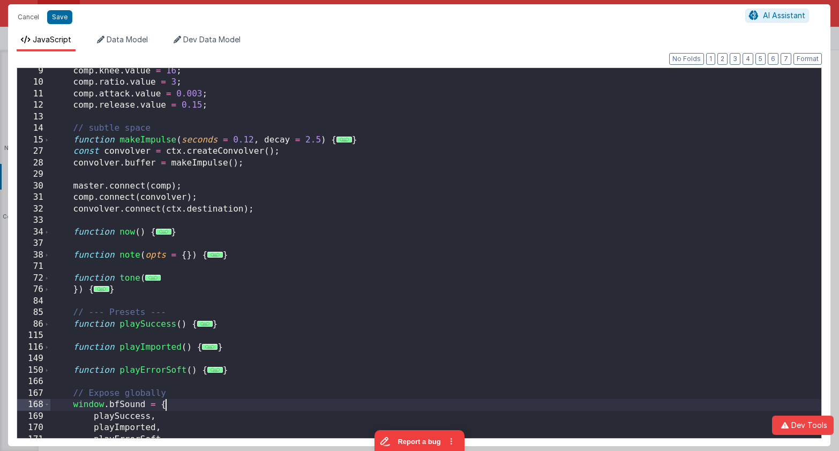
scroll to position [125, 0]
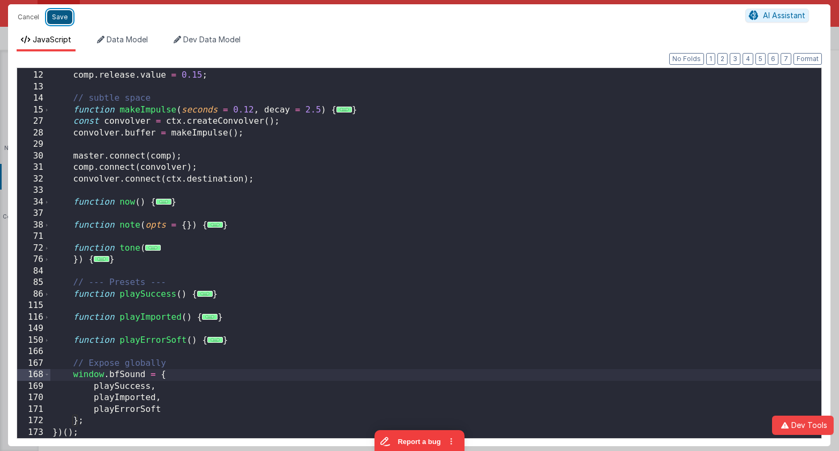
click at [57, 20] on button "Save" at bounding box center [59, 17] width 25 height 14
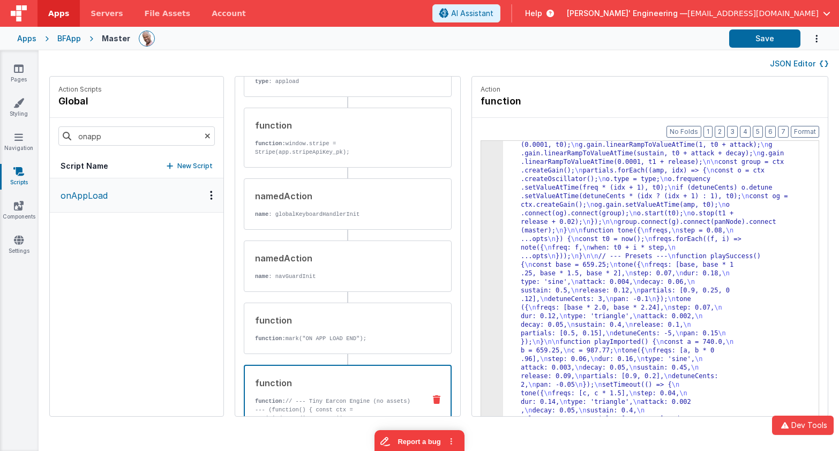
click at [457, 48] on div "Apps BFApp Master Save" at bounding box center [419, 39] width 839 height 24
drag, startPoint x: 632, startPoint y: 200, endPoint x: 604, endPoint y: 195, distance: 29.4
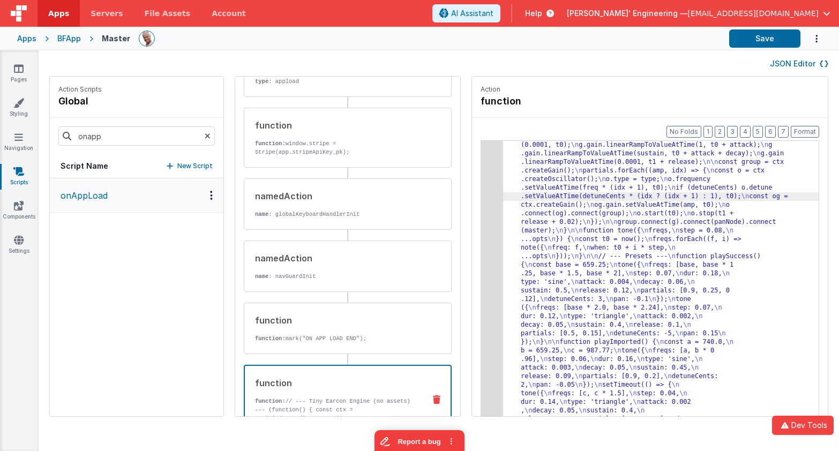
click at [481, 159] on div "3" at bounding box center [492, 230] width 22 height 523
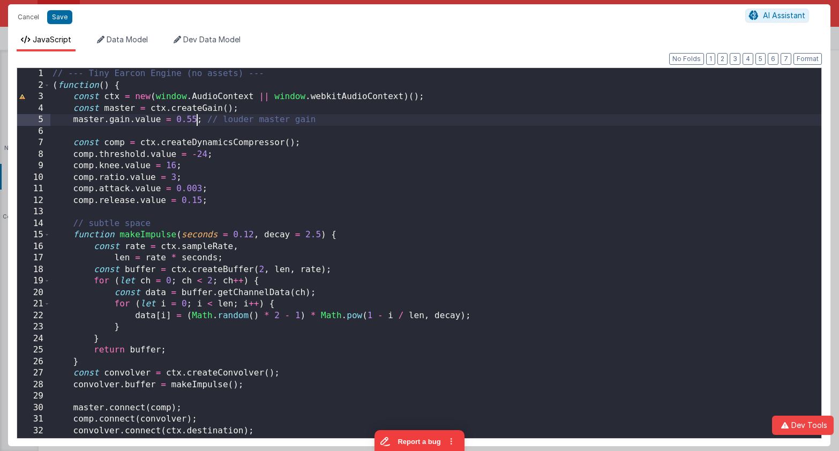
scroll to position [0, 0]
drag, startPoint x: 198, startPoint y: 120, endPoint x: 260, endPoint y: 125, distance: 62.3
click at [198, 120] on div "// --- Tiny Earcon Engine (no assets) --- ( function ( ) { const ctx = new ( wi…" at bounding box center [435, 264] width 771 height 393
click at [59, 19] on button "Save" at bounding box center [59, 17] width 25 height 14
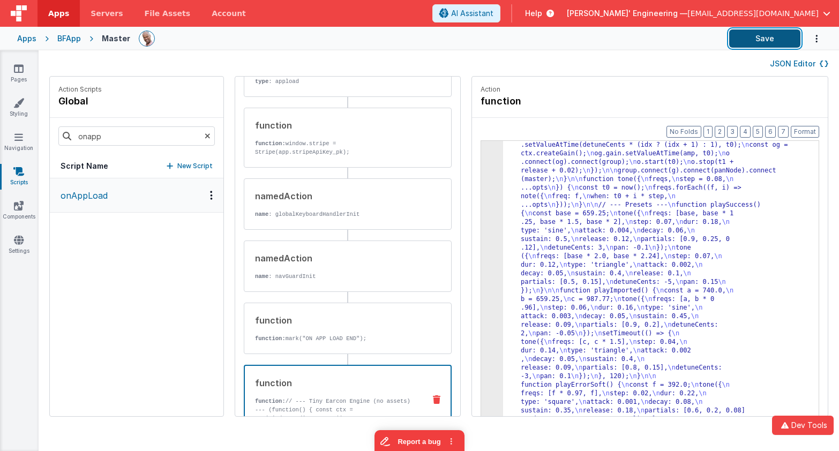
click at [750, 41] on button "Save" at bounding box center [764, 38] width 71 height 18
click at [752, 40] on button "Save" at bounding box center [764, 38] width 71 height 18
drag, startPoint x: 129, startPoint y: 135, endPoint x: 58, endPoint y: 132, distance: 70.8
click at [58, 132] on input "onapp" at bounding box center [136, 135] width 156 height 19
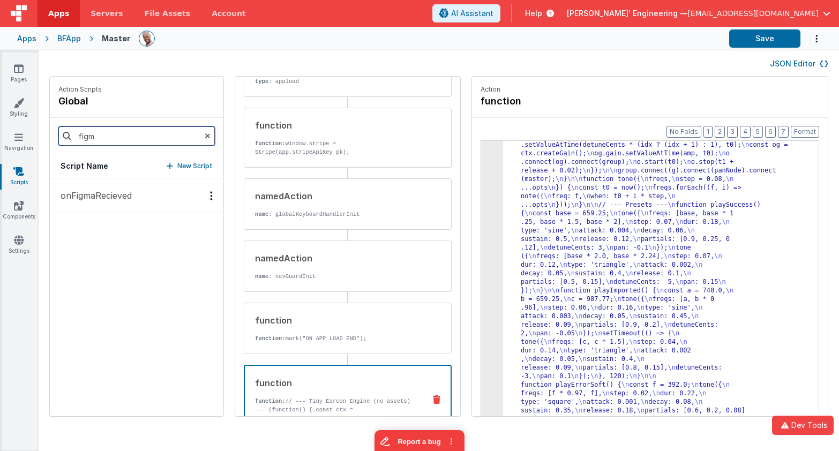
type input "figm"
click at [122, 191] on p "onFigmaRecieved" at bounding box center [93, 195] width 78 height 13
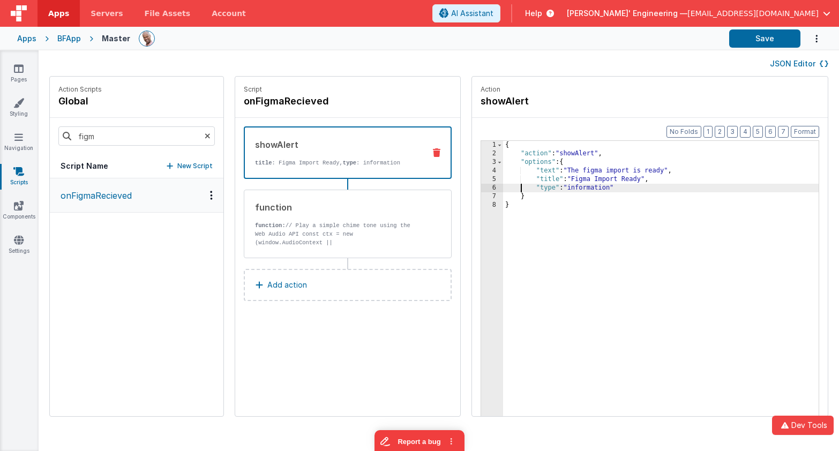
click at [503, 184] on div "{ "action" : "showAlert" , "options" : { "text" : "The figma import is ready" ,…" at bounding box center [676, 304] width 347 height 326
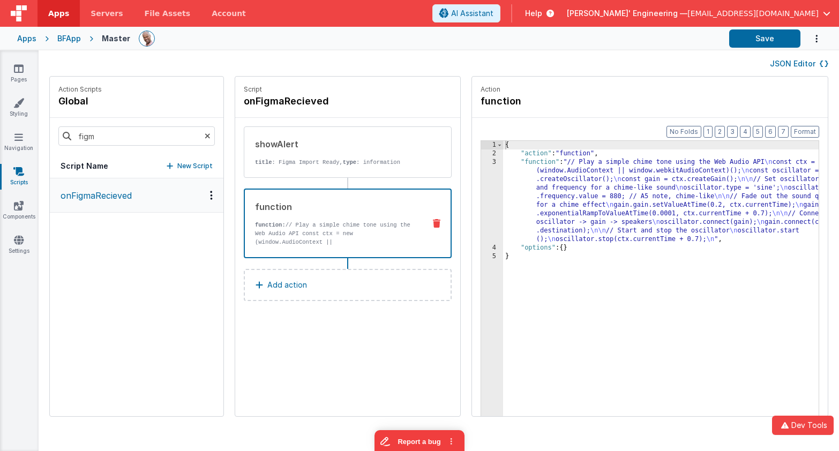
click at [381, 204] on div "function" at bounding box center [335, 206] width 161 height 13
click at [538, 182] on div "{ "action" : "function" , "function" : "// Play a simple chime tone using the W…" at bounding box center [676, 304] width 347 height 326
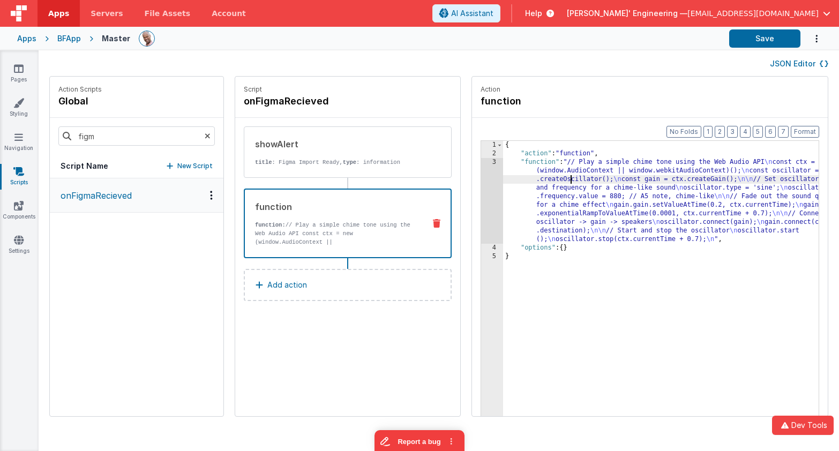
click at [481, 179] on div "3" at bounding box center [492, 201] width 22 height 86
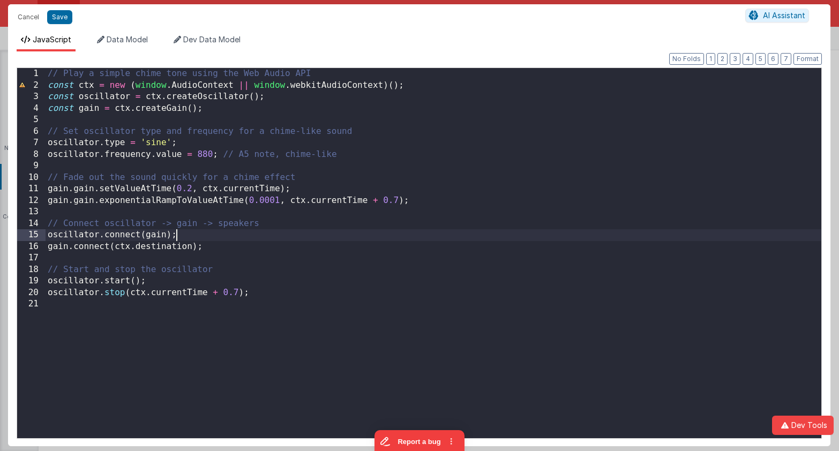
click at [432, 231] on div "// Play a simple chime tone using the Web Audio API const ctx = new ( window . …" at bounding box center [433, 264] width 775 height 393
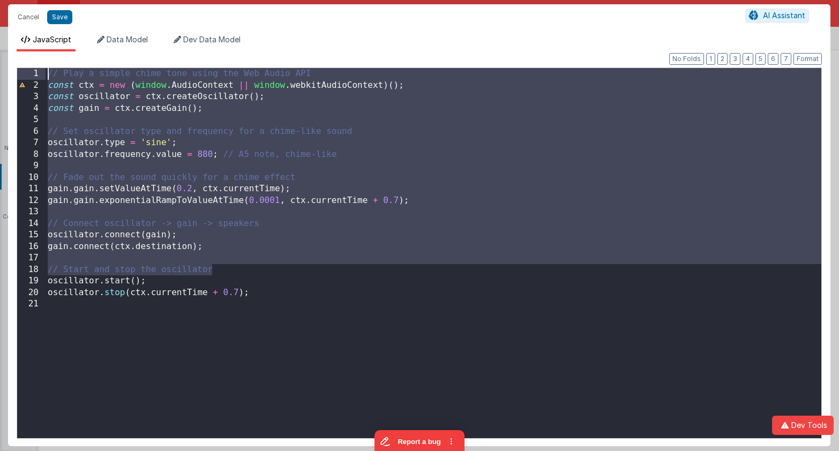
drag, startPoint x: 445, startPoint y: 261, endPoint x: 357, endPoint y: -2, distance: 276.7
click at [357, 0] on html "Cancel Save AI Assistant JavaScript Data Model Dev Data Model Format 7 6 5 4 3 …" at bounding box center [419, 225] width 839 height 451
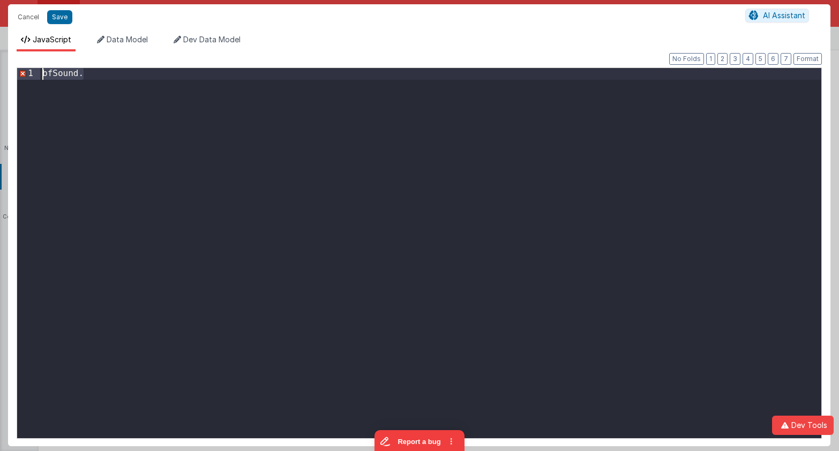
drag, startPoint x: 152, startPoint y: 104, endPoint x: 58, endPoint y: 65, distance: 100.8
click at [58, 65] on div "Format 7 6 5 4 3 2 1 No Folds 1 bfSound . XXXXXXXXXXXXXXXXXXXXXXXXXXXXXXXXXXXXX…" at bounding box center [419, 249] width 805 height 378
click at [167, 90] on div "bfSound ." at bounding box center [430, 264] width 781 height 393
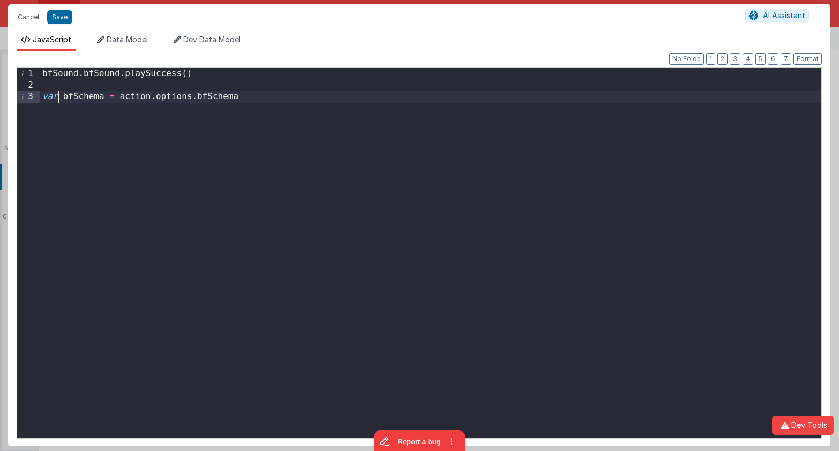
click at [60, 98] on div "bfSound . bfSound . playSuccess ( ) var bfSchema = action . options . bfSchema" at bounding box center [430, 264] width 781 height 393
click at [251, 98] on div "bfSound . bfSound . playSuccess ( ) var bfSchema = action . options . bfSchema" at bounding box center [430, 264] width 781 height 393
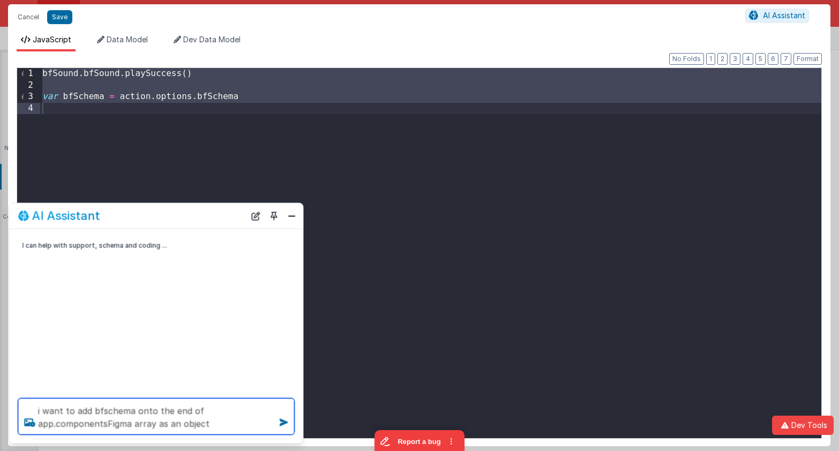
type textarea "i want to add bfschema onto the end of app.componentsFigma array as an object"
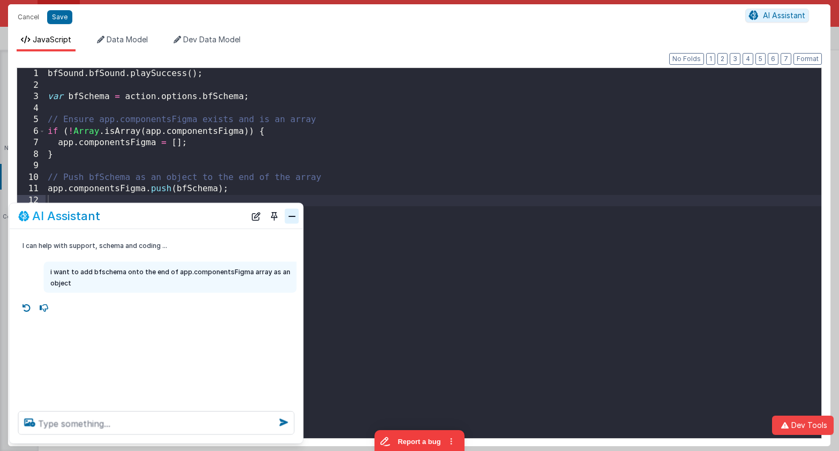
click at [288, 212] on button "Close" at bounding box center [292, 215] width 14 height 15
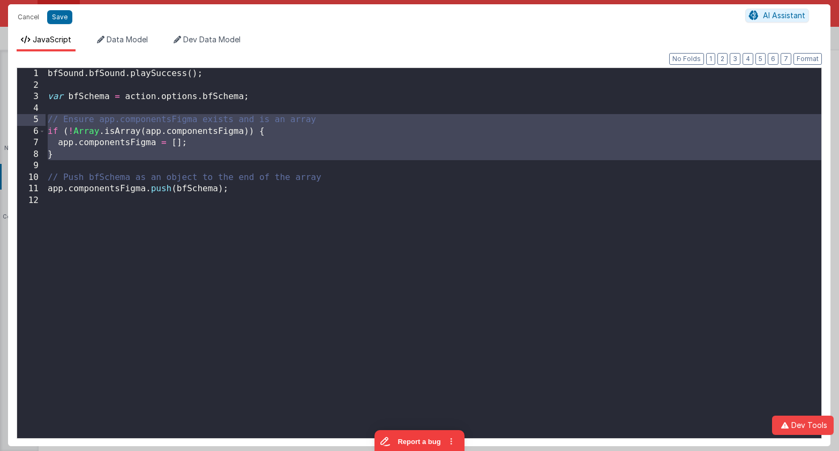
drag, startPoint x: 184, startPoint y: 163, endPoint x: 27, endPoint y: 123, distance: 162.0
click at [27, 123] on div "1 2 3 4 5 6 7 8 9 10 11 12 bfSound . bfSound . playSuccess ( ) ; var bfSchema =…" at bounding box center [419, 252] width 805 height 371
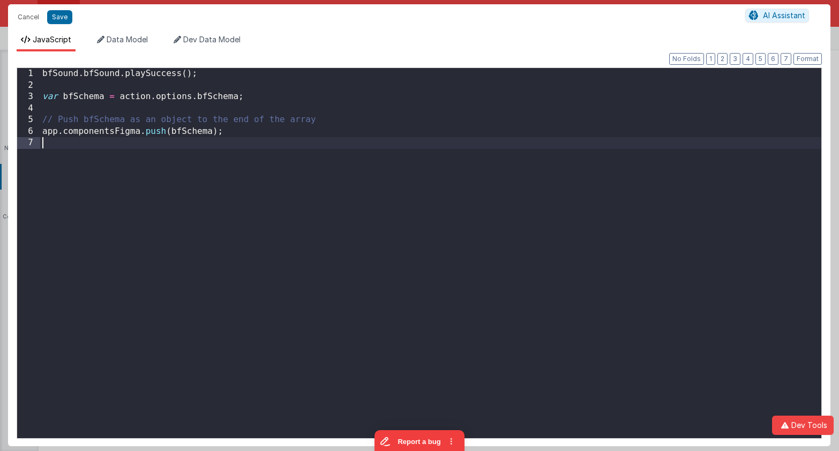
click at [257, 146] on div "bfSound . bfSound . playSuccess ( ) ; var bfSchema = action . options . bfSchem…" at bounding box center [430, 264] width 781 height 393
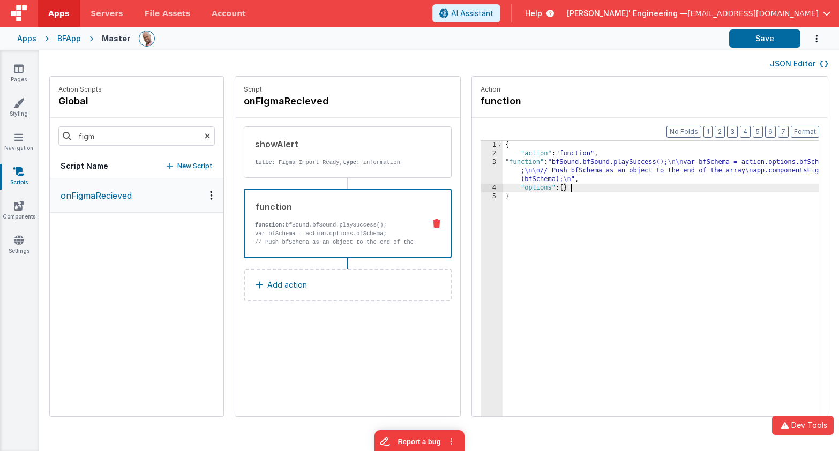
click at [556, 186] on div "{ "action" : "function" , "function" : "bfSound.bfSound.playSuccess(); \n\n var…" at bounding box center [676, 304] width 347 height 326
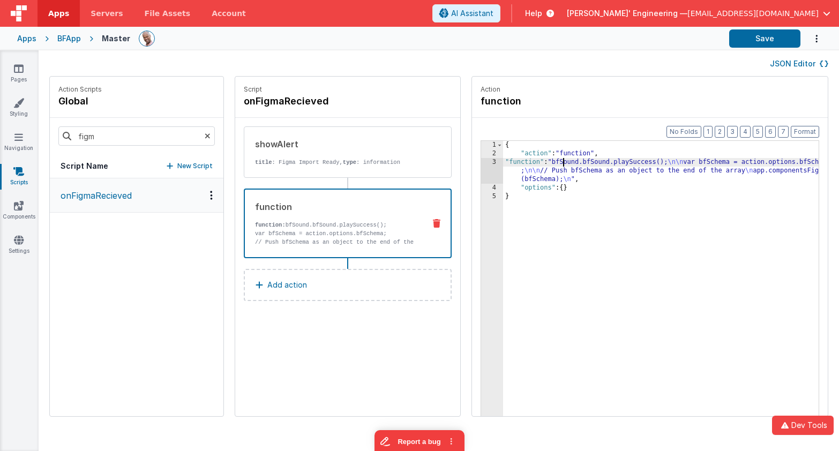
click at [530, 166] on div "{ "action" : "function" , "function" : "bfSound.bfSound.playSuccess(); \n\n var…" at bounding box center [676, 304] width 347 height 326
click at [481, 162] on div "3" at bounding box center [492, 171] width 22 height 26
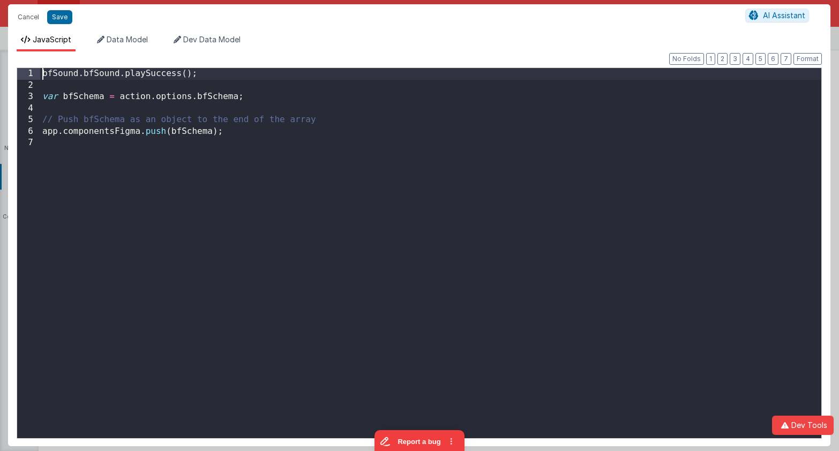
drag, startPoint x: 42, startPoint y: 74, endPoint x: 52, endPoint y: 76, distance: 10.2
click at [42, 74] on div "bfSound . bfSound . playSuccess ( ) ; var bfSchema = action . options . bfSchem…" at bounding box center [430, 264] width 781 height 393
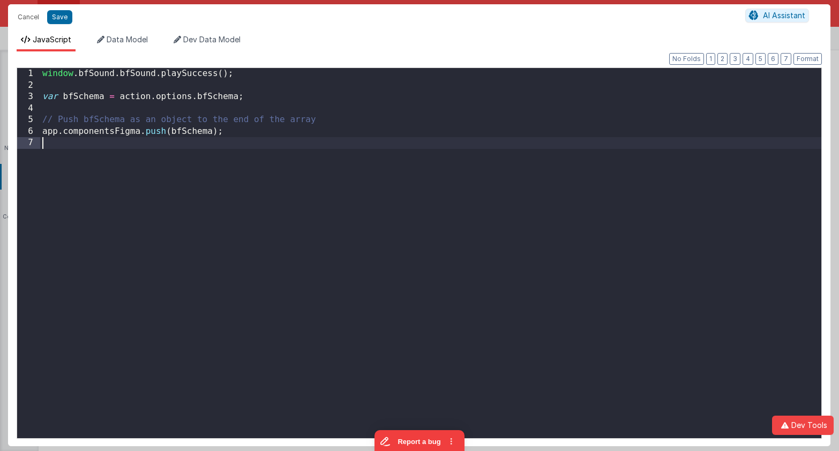
click at [76, 144] on div "window . bfSound . bfSound . playSuccess ( ) ; var bfSchema = action . options …" at bounding box center [430, 264] width 781 height 393
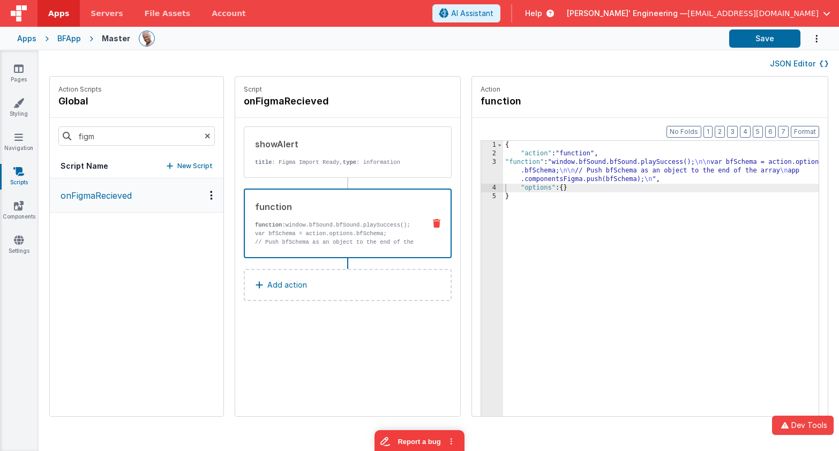
click at [503, 165] on div "{ "action" : "function" , "function" : "window.bfSound.bfSound.playSuccess(); \…" at bounding box center [676, 304] width 347 height 326
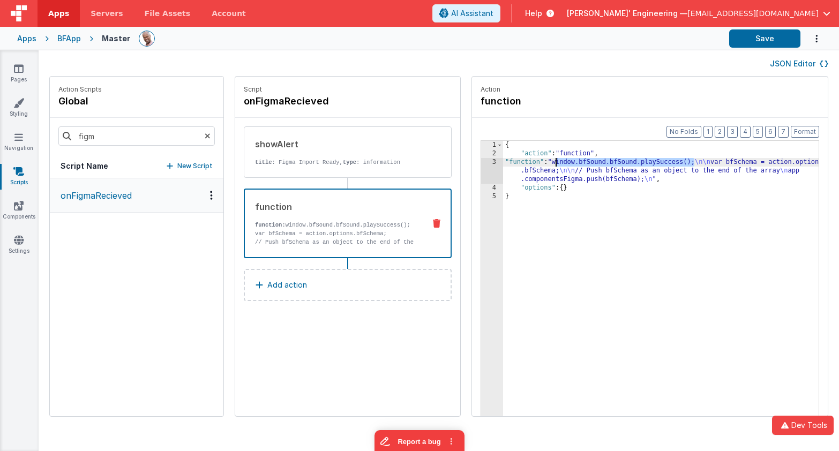
drag, startPoint x: 659, startPoint y: 163, endPoint x: 524, endPoint y: 161, distance: 135.0
click at [524, 161] on div "{ "action" : "function" , "function" : "window.bfSound.bfSound.playSuccess(); \…" at bounding box center [676, 304] width 347 height 326
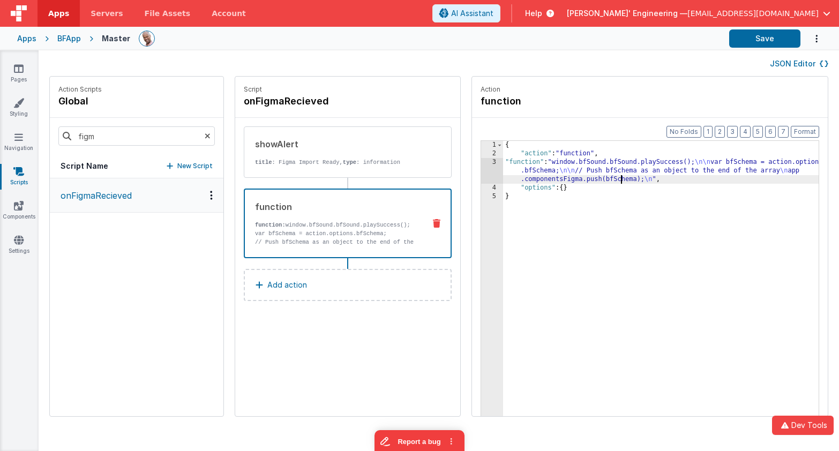
drag, startPoint x: 589, startPoint y: 179, endPoint x: 607, endPoint y: 176, distance: 18.0
click at [589, 179] on div "{ "action" : "function" , "function" : "window.bfSound.bfSound.playSuccess(); \…" at bounding box center [676, 304] width 347 height 326
click at [600, 162] on div "{ "action" : "function" , "function" : "window.bfSound.bfSound.playSuccess(); \…" at bounding box center [676, 304] width 347 height 326
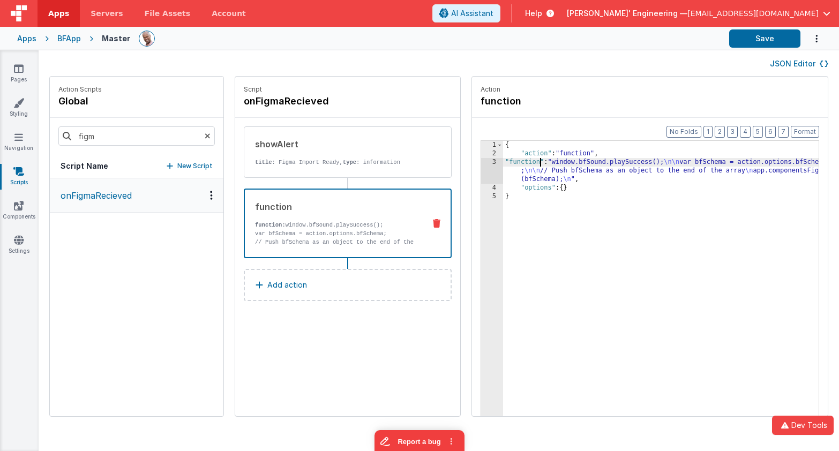
click at [509, 164] on div "{ "action" : "function" , "function" : "window.bfSound.playSuccess(); \n\n var …" at bounding box center [676, 304] width 347 height 326
click at [481, 164] on div "3" at bounding box center [492, 171] width 22 height 26
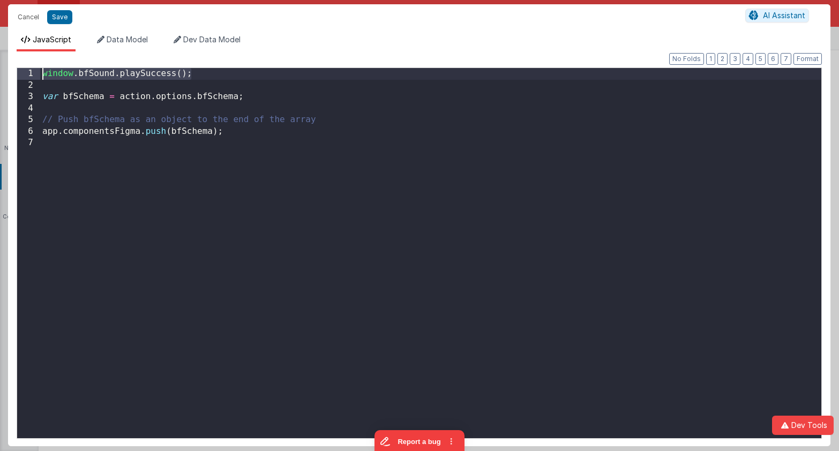
drag, startPoint x: 231, startPoint y: 78, endPoint x: 3, endPoint y: 63, distance: 229.2
click at [3, 63] on div "Cancel Save AI Assistant JavaScript Data Model Dev Data Model Format 7 6 5 4 3 …" at bounding box center [419, 225] width 839 height 451
click at [220, 119] on div "window . bfSound . playSuccess ( ) ; var bfSchema = action . options . bfSchema…" at bounding box center [430, 264] width 781 height 393
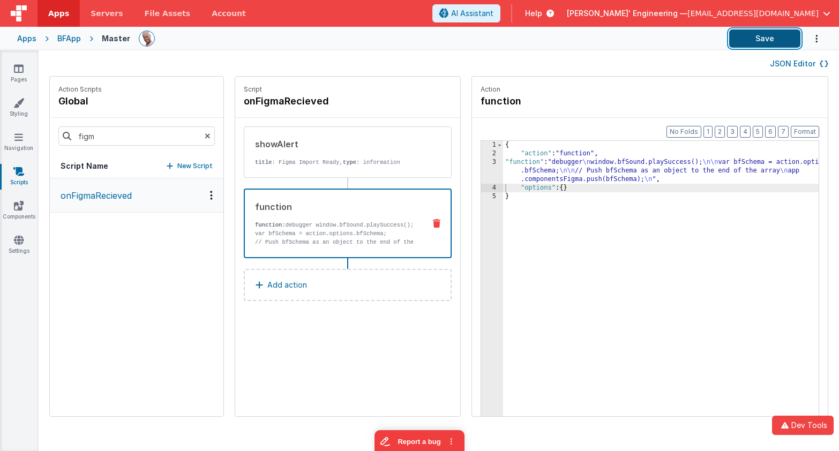
click at [755, 42] on button "Save" at bounding box center [764, 38] width 71 height 18
drag, startPoint x: 89, startPoint y: 133, endPoint x: 38, endPoint y: 130, distance: 51.0
click at [39, 130] on div "Action Scripts global figm Script Name New Script onFigmaRecieved Script onFigm…" at bounding box center [439, 251] width 800 height 351
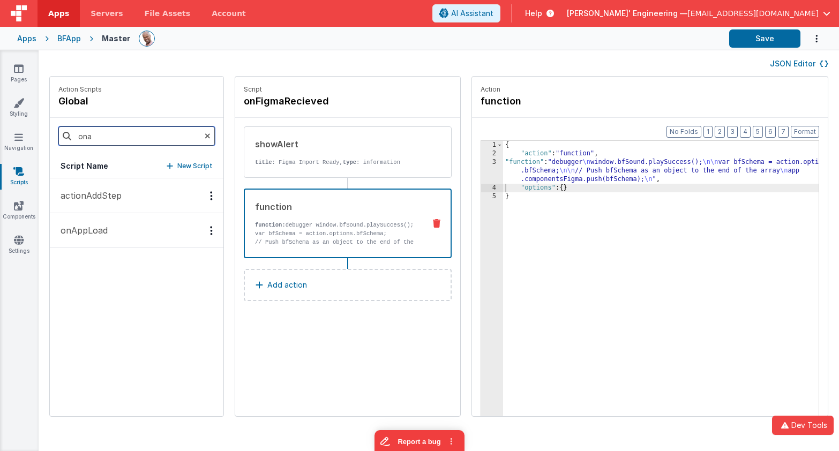
type input "ona"
click at [79, 223] on button "onAppLoad" at bounding box center [137, 230] width 174 height 35
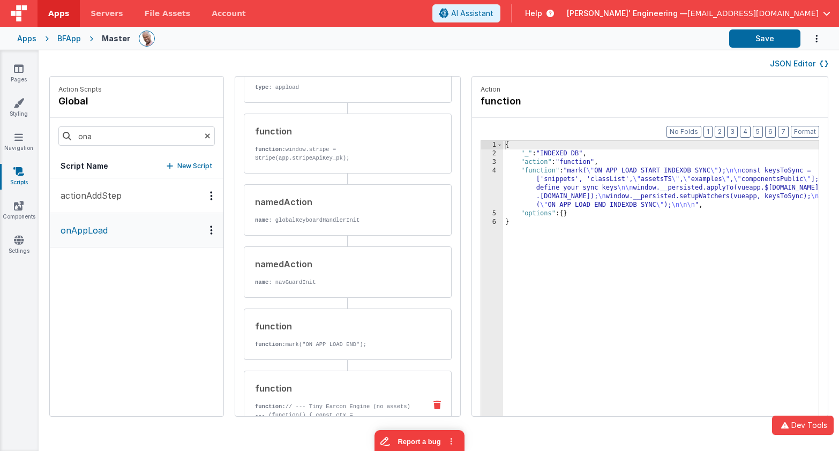
scroll to position [557, 0]
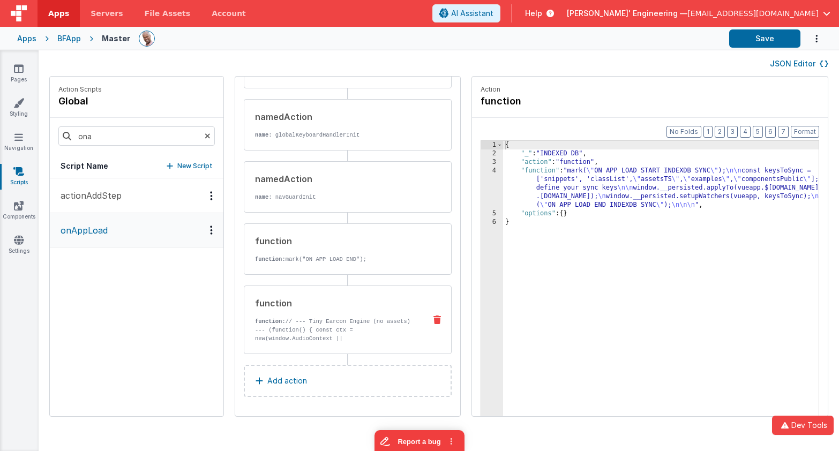
click at [319, 339] on p "function: // --- Tiny Earcon Engine (no assets) --- (function() { const ctx = n…" at bounding box center [336, 342] width 162 height 51
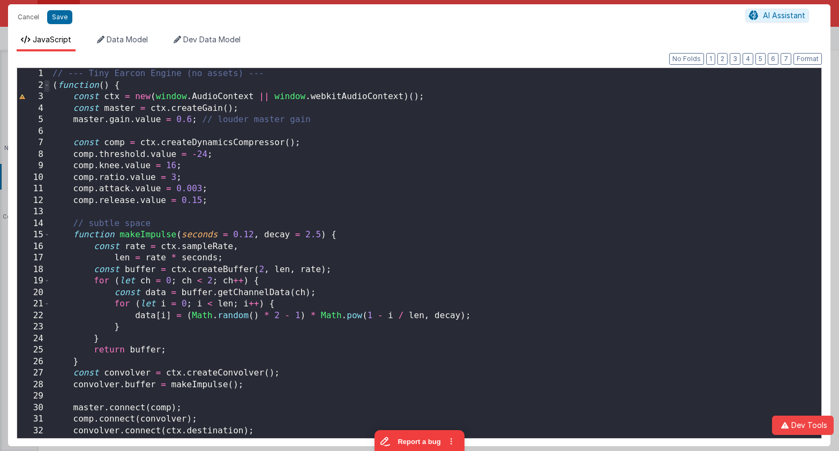
click at [46, 87] on span at bounding box center [47, 86] width 6 height 12
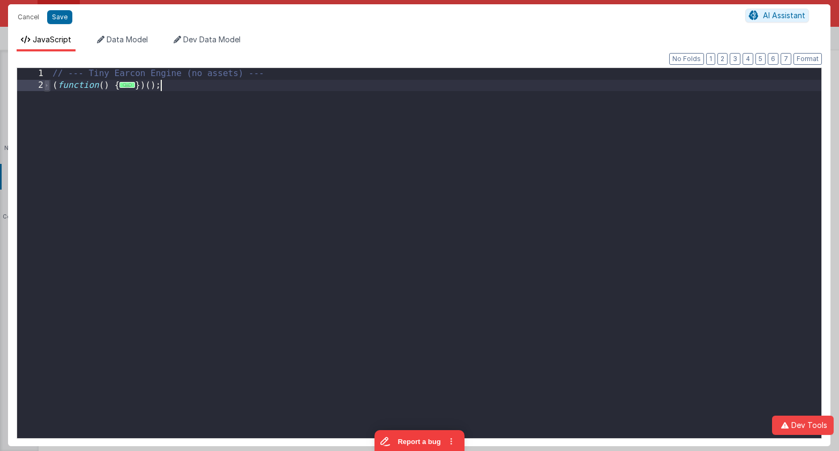
click at [46, 87] on span at bounding box center [47, 86] width 6 height 12
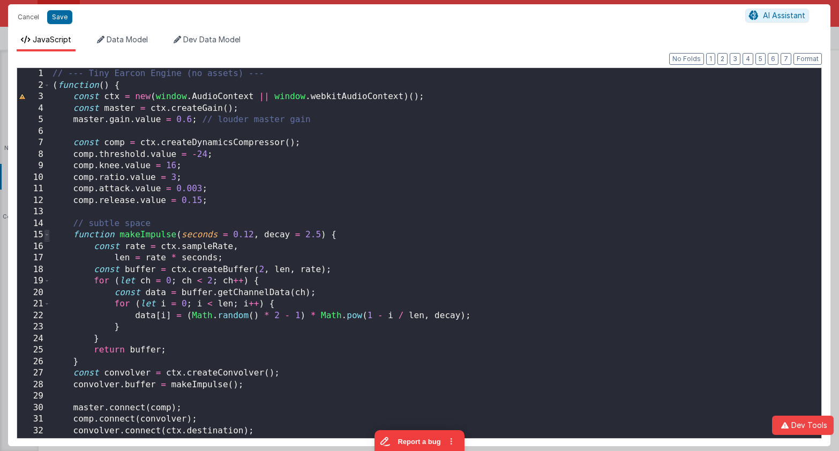
click at [47, 237] on span at bounding box center [47, 235] width 6 height 12
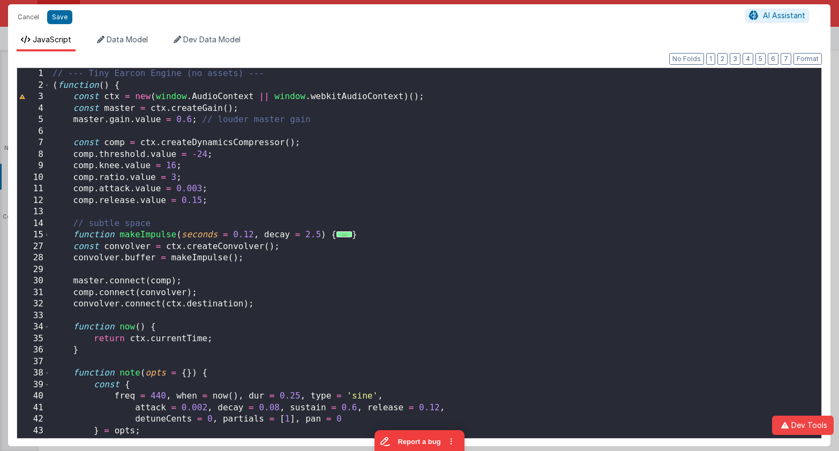
click at [50, 327] on div "34" at bounding box center [33, 327] width 33 height 12
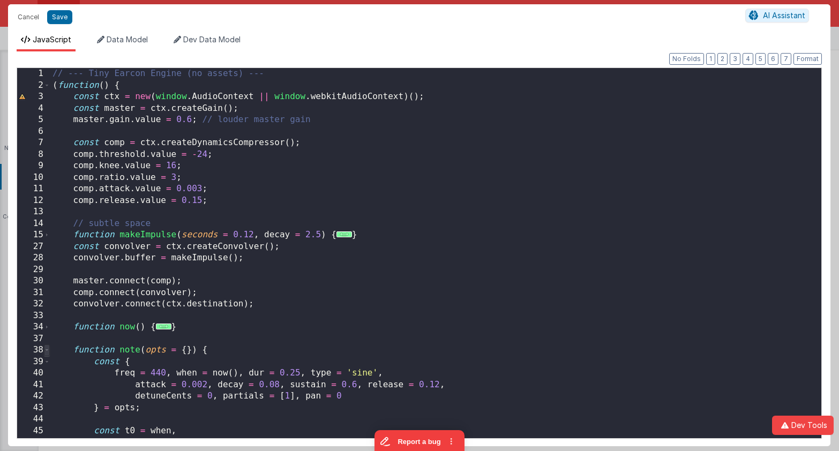
click at [49, 351] on span at bounding box center [47, 350] width 6 height 12
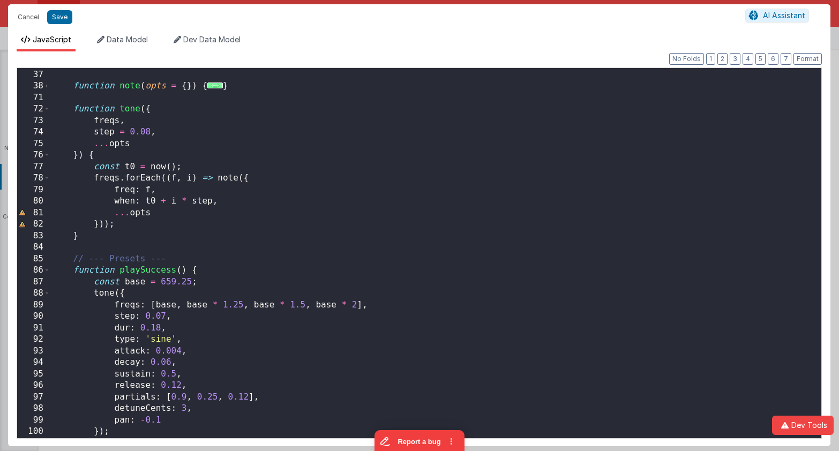
scroll to position [264, 0]
click at [49, 111] on span at bounding box center [47, 109] width 6 height 12
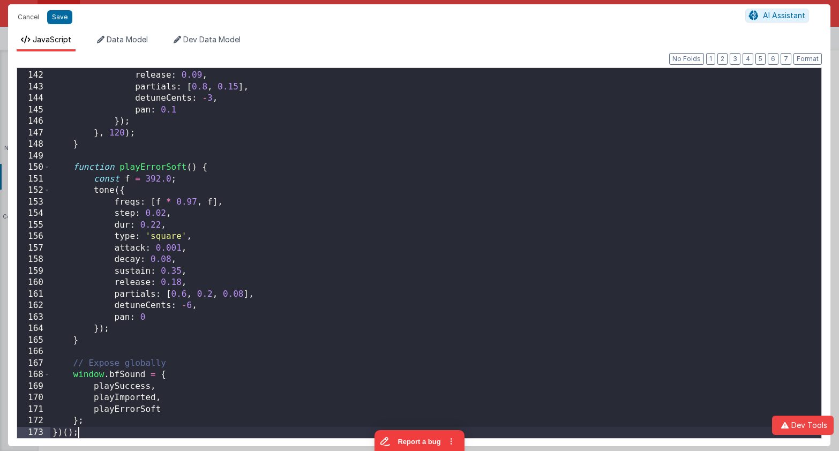
scroll to position [1069, 0]
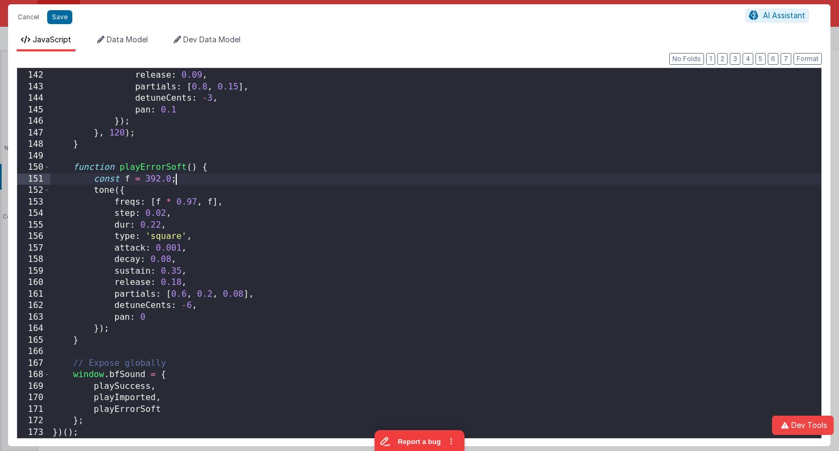
click at [211, 178] on div "sustain : 0.4 , release : 0.09 , partials : [ 0.8 , 0.15 ] , detuneCents : - 3 …" at bounding box center [435, 254] width 771 height 393
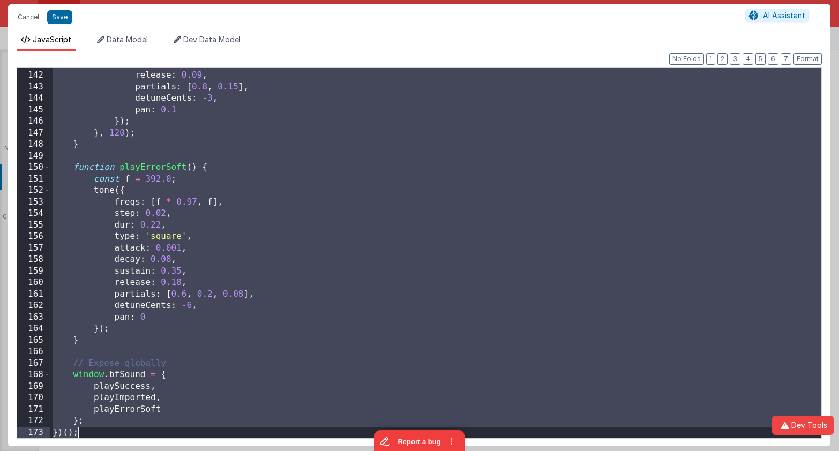
click at [311, 149] on div "sustain : 0.4 , release : 0.09 , partials : [ 0.8 , 0.15 ] , detuneCents : - 3 …" at bounding box center [435, 254] width 771 height 393
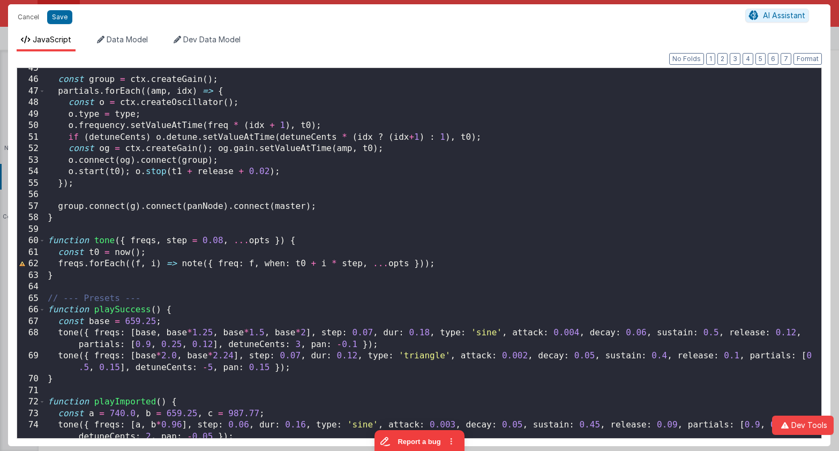
scroll to position [689, 0]
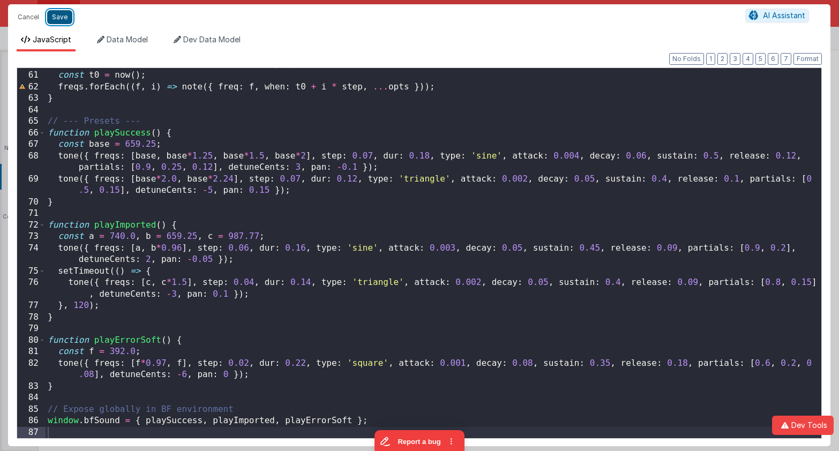
click at [64, 20] on button "Save" at bounding box center [59, 17] width 25 height 14
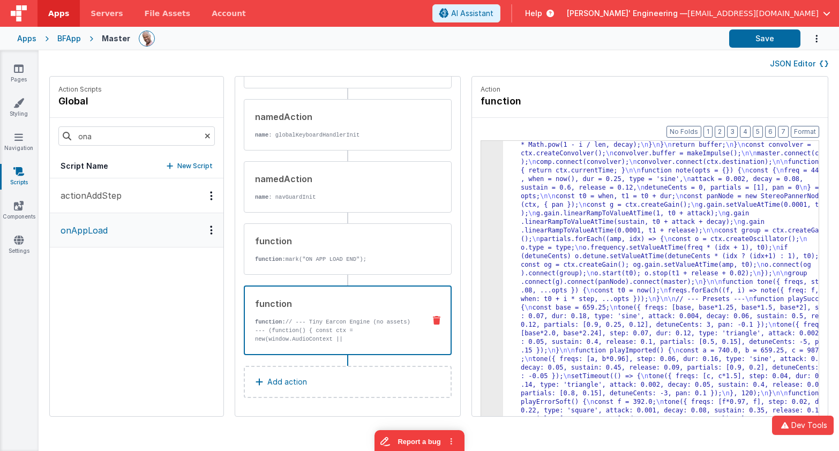
scroll to position [94, 0]
click at [753, 41] on button "Save" at bounding box center [764, 38] width 71 height 18
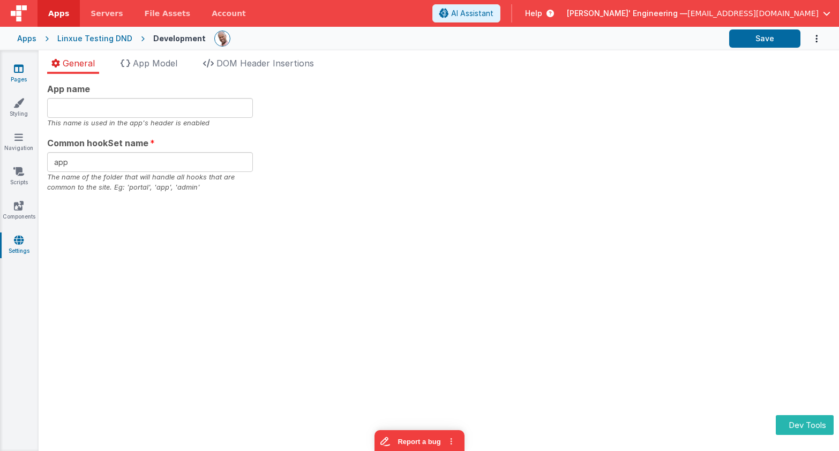
click at [20, 74] on link "Pages" at bounding box center [18, 73] width 39 height 21
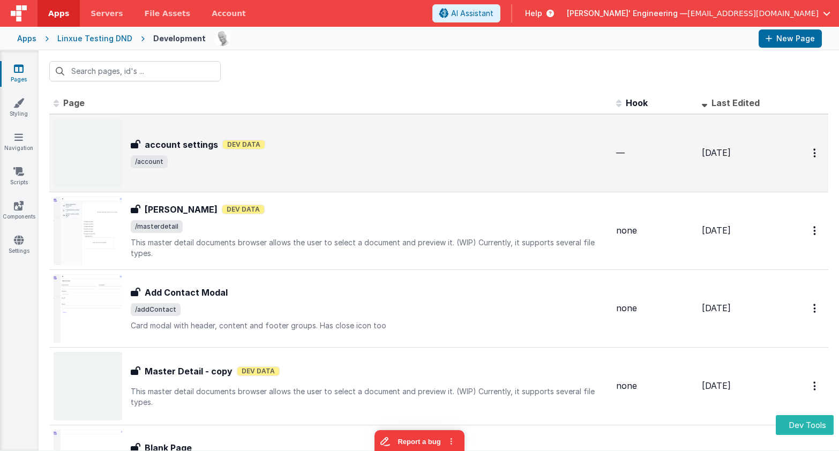
click at [295, 164] on span "/account" at bounding box center [369, 161] width 477 height 13
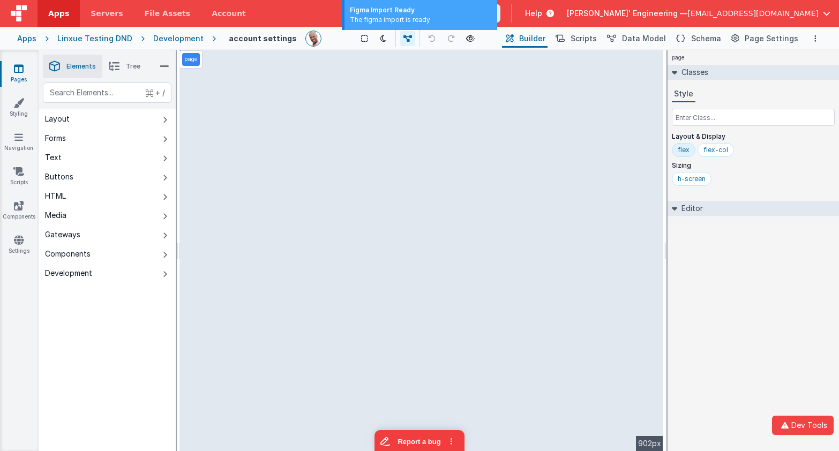
click at [743, 329] on div "page Classes Style Layout & Display flex flex-col Sizing h-screen Editor DEV: F…" at bounding box center [752, 250] width 171 height 401
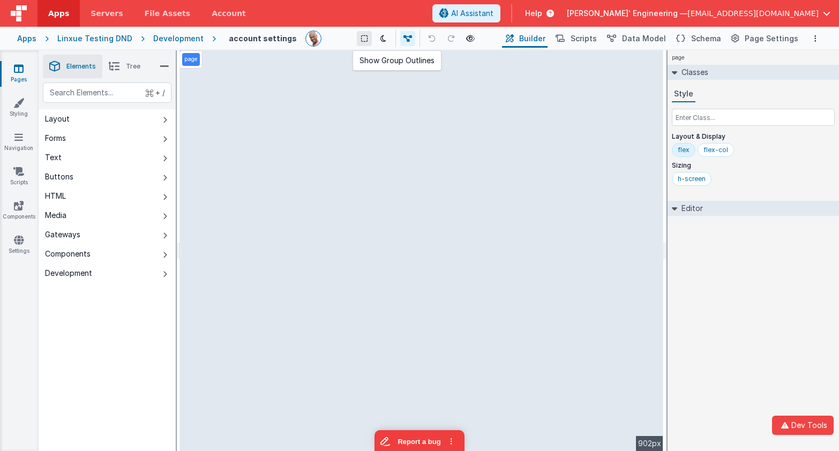
click at [365, 39] on button at bounding box center [364, 38] width 15 height 15
click at [785, 293] on div "page Classes Style Layout & Display flex flex-col Sizing h-screen Editor DEV: F…" at bounding box center [752, 250] width 171 height 401
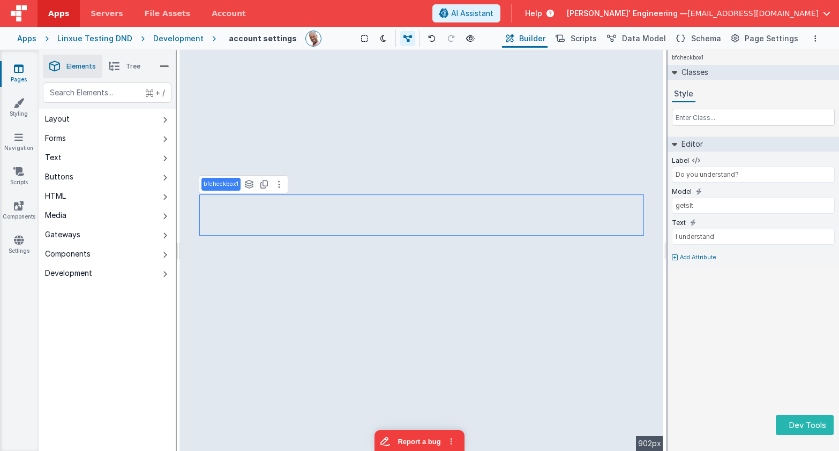
click at [675, 297] on div "bfcheckbox1 Classes Style Editor Label Do you understand? Model getsIt Text I u…" at bounding box center [752, 250] width 171 height 401
